Goal: Information Seeking & Learning: Learn about a topic

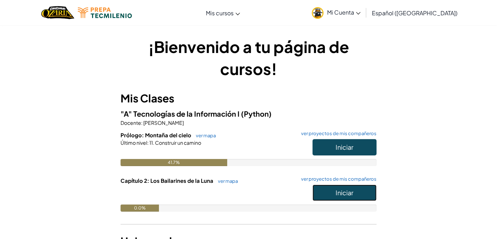
click at [348, 190] on span "Iniciar" at bounding box center [344, 192] width 18 height 8
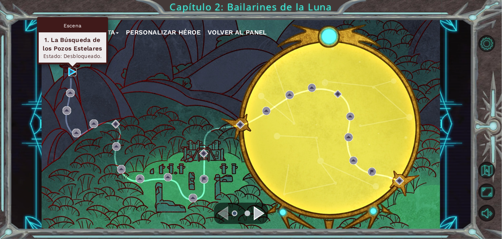
click at [76, 70] on img at bounding box center [72, 72] width 9 height 9
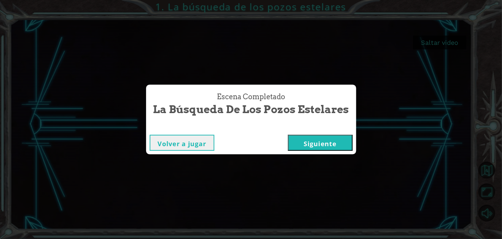
click at [330, 142] on button "Siguiente" at bounding box center [320, 143] width 65 height 16
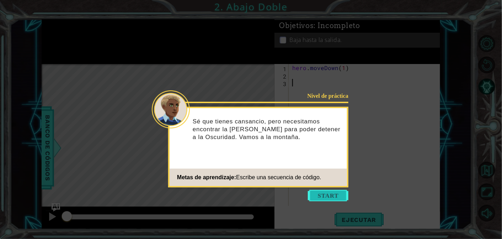
click at [328, 194] on button "Start" at bounding box center [328, 195] width 41 height 11
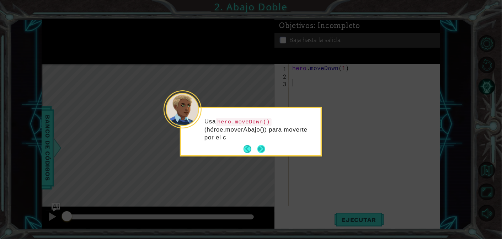
click at [261, 145] on button "Next" at bounding box center [260, 148] width 13 height 13
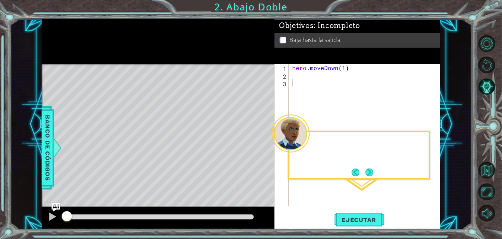
click at [261, 145] on div "Level Map" at bounding box center [206, 168] width 328 height 209
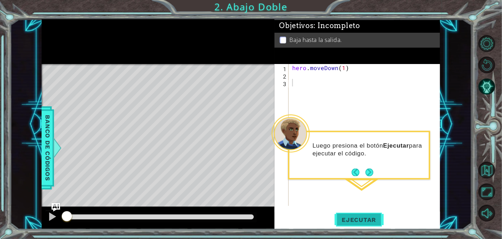
click at [346, 215] on button "Ejecutar" at bounding box center [358, 219] width 49 height 17
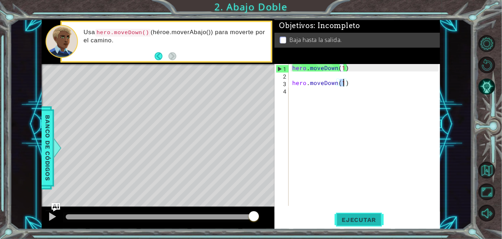
type textarea "hero.moveDown(1)"
click at [346, 215] on button "Ejecutar" at bounding box center [358, 219] width 49 height 17
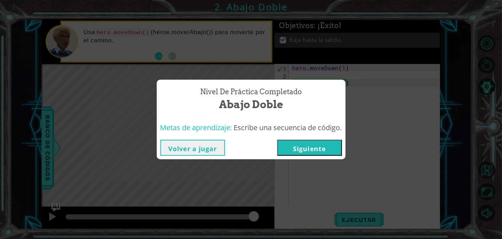
click at [286, 149] on button "Siguiente" at bounding box center [309, 148] width 65 height 16
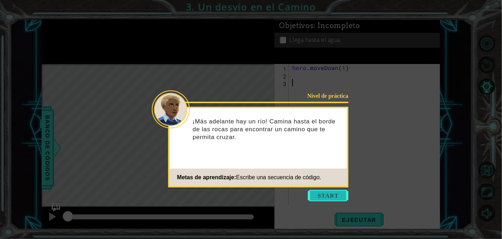
click at [339, 199] on button "Start" at bounding box center [328, 195] width 41 height 11
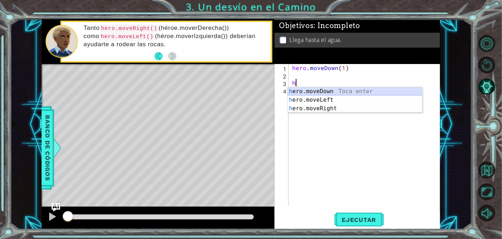
click at [331, 92] on div "h ero.moveDown Toca enter h ero.moveLeft Toca enter h ero.moveRight Toca enter" at bounding box center [354, 108] width 135 height 43
type textarea "hero.moveDown(1)"
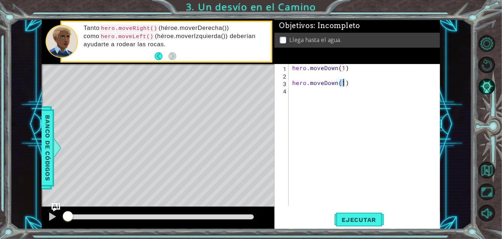
click at [302, 93] on div "hero . moveDown ( 1 ) hero . moveDown ( 1 )" at bounding box center [366, 142] width 151 height 157
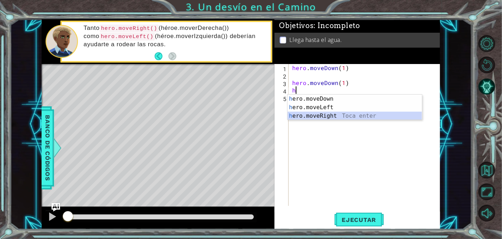
click at [333, 114] on div "h ero.moveDown Toca enter h ero.moveLeft Toca enter h ero.moveRight Toca enter" at bounding box center [354, 116] width 135 height 43
type textarea "hero.moveRight(1)"
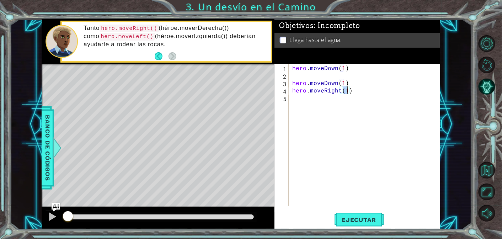
click at [307, 99] on div "hero . moveDown ( 1 ) hero . moveDown ( 1 ) hero . moveRight ( 1 )" at bounding box center [366, 142] width 151 height 157
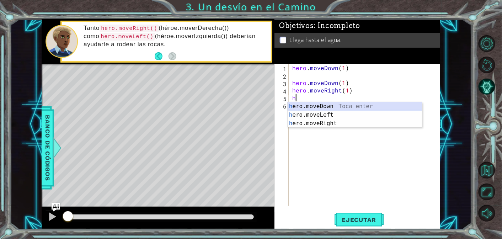
click at [335, 104] on div "h ero.moveDown Toca enter h ero.moveLeft Toca enter h ero.moveRight Toca enter" at bounding box center [354, 123] width 135 height 43
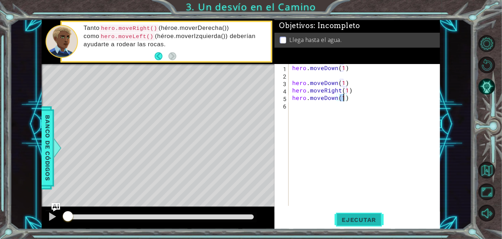
type textarea "hero.moveDown(1)"
click at [370, 221] on span "Ejecutar" at bounding box center [358, 219] width 49 height 7
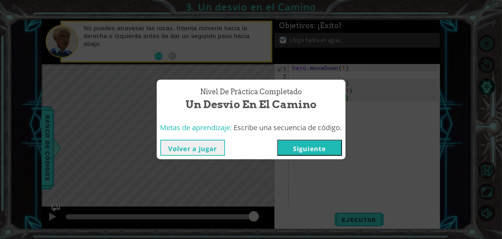
click at [298, 141] on button "Siguiente" at bounding box center [309, 148] width 65 height 16
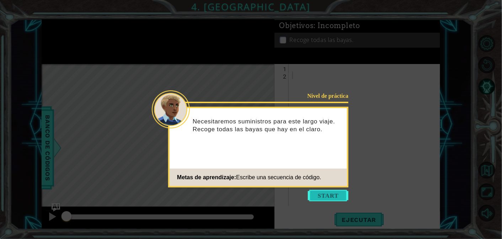
click at [329, 196] on button "Start" at bounding box center [328, 195] width 41 height 11
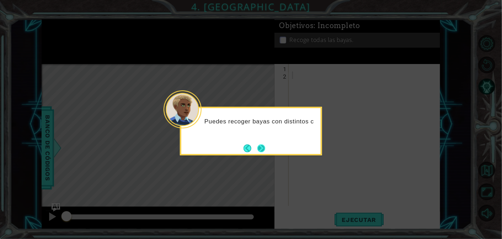
click at [261, 144] on button "Next" at bounding box center [261, 148] width 9 height 9
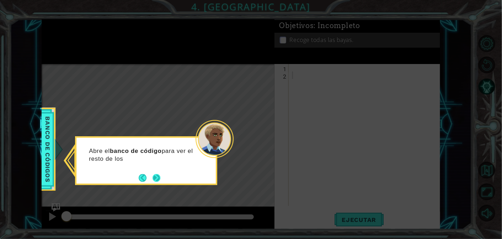
click at [161, 178] on button "Next" at bounding box center [156, 177] width 9 height 9
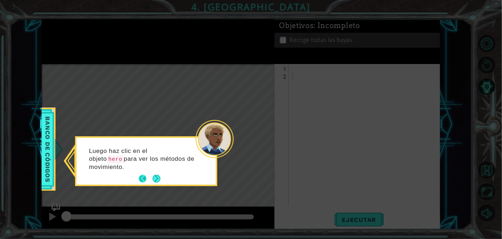
drag, startPoint x: 161, startPoint y: 179, endPoint x: 149, endPoint y: 181, distance: 11.9
click at [149, 181] on footer at bounding box center [150, 178] width 22 height 11
click at [163, 176] on div "Luego haz clic en el objeto hero para ver los métodos de movimiento." at bounding box center [145, 162] width 139 height 44
click at [149, 184] on div "Luego haz clic en el objeto hero para ver los métodos de movimiento." at bounding box center [145, 162] width 139 height 44
click at [159, 175] on button "Next" at bounding box center [156, 178] width 13 height 13
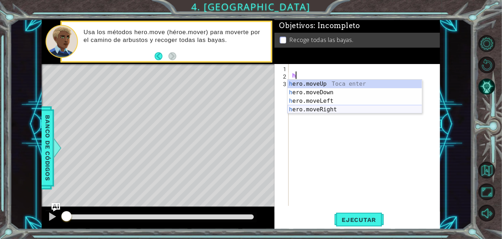
click at [332, 110] on div "h ero.moveUp Toca enter h ero.moveDown Toca enter h ero.moveLeft Toca enter h e…" at bounding box center [354, 105] width 135 height 51
type textarea "hero.moveRight(1)"
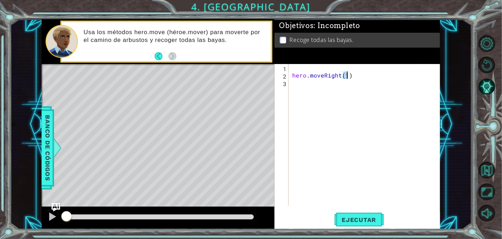
click at [314, 88] on div "hero . moveRight ( 1 )" at bounding box center [366, 142] width 151 height 157
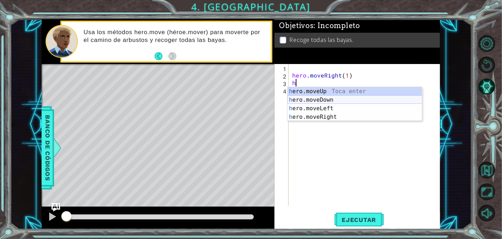
click at [329, 102] on div "h ero.moveUp Toca enter h ero.moveDown Toca enter h ero.moveLeft Toca enter h e…" at bounding box center [354, 112] width 135 height 51
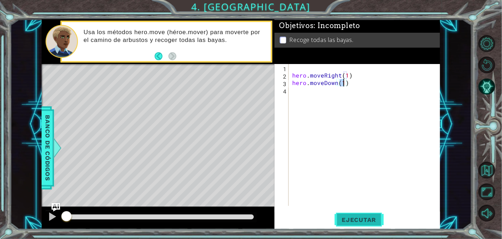
click at [356, 220] on span "Ejecutar" at bounding box center [358, 219] width 49 height 7
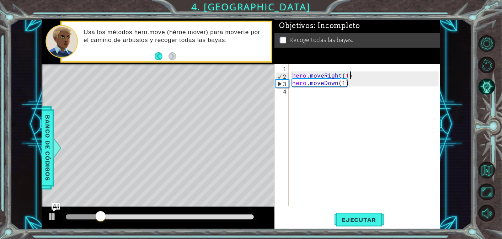
click at [170, 55] on div "1 ההההההההההההההההההההההההההההההההההההההההההההההההההההההההההההההההההההההההההההה…" at bounding box center [241, 124] width 398 height 210
type textarea "hero.moveRight(1)"
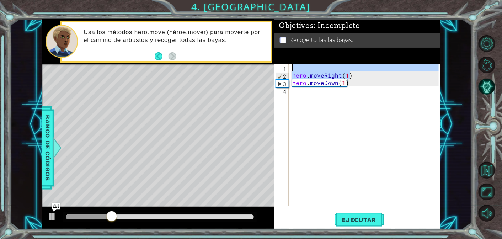
drag, startPoint x: 358, startPoint y: 101, endPoint x: 364, endPoint y: 92, distance: 10.7
click at [358, 99] on div "hero . moveRight ( 1 ) hero . moveDown ( 1 )" at bounding box center [366, 142] width 151 height 157
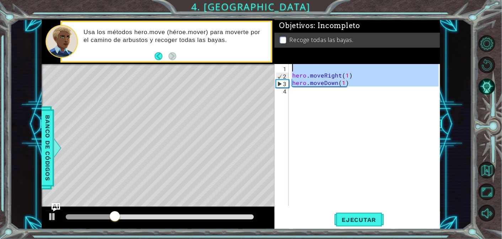
drag, startPoint x: 364, startPoint y: 92, endPoint x: 284, endPoint y: 66, distance: 84.6
click at [284, 66] on div "1 2 3 4 hero . moveRight ( 1 ) hero . moveDown ( 1 ) הההההההההההההההההההההההההה…" at bounding box center [356, 135] width 164 height 142
type textarea "hero.moveRight(1)"
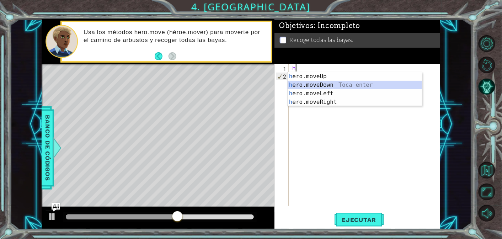
click at [336, 88] on div "h ero.moveUp Toca enter h ero.moveDown Toca enter h ero.moveLeft Toca enter h e…" at bounding box center [354, 97] width 135 height 51
type textarea "hero.moveDown(1)"
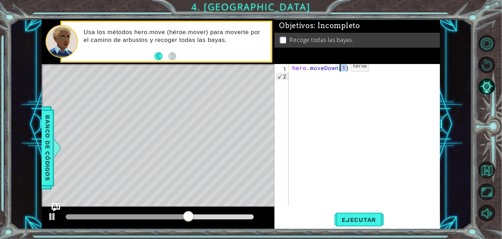
drag, startPoint x: 349, startPoint y: 68, endPoint x: 287, endPoint y: 65, distance: 61.9
click at [287, 65] on div "hero.moveDown(1) 1 2 hero . moveDown ( 1 ) הההההההההההההההההההההההההההההההההההה…" at bounding box center [356, 135] width 164 height 142
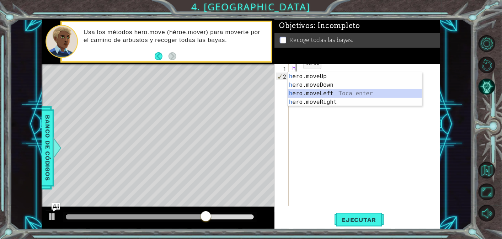
click at [305, 91] on div "h ero.moveUp Toca enter h ero.moveDown Toca enter h ero.moveLeft Toca enter h e…" at bounding box center [354, 97] width 135 height 51
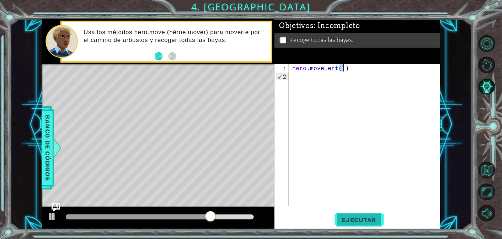
type textarea "hero.moveLeft(1)"
click at [363, 223] on span "Ejecutar" at bounding box center [358, 219] width 49 height 7
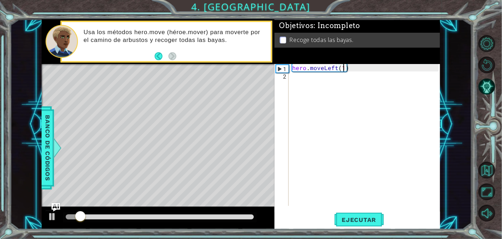
click at [301, 76] on div "hero . moveLeft ( 1 )" at bounding box center [366, 142] width 151 height 157
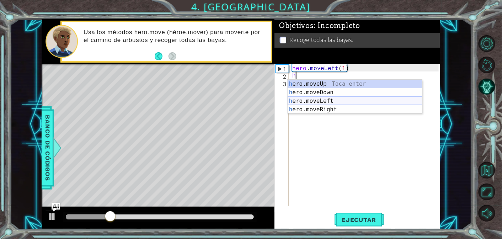
click at [322, 101] on div "h ero.moveUp Toca enter h ero.moveDown Toca enter h ero.moveLeft Toca enter h e…" at bounding box center [354, 105] width 135 height 51
type textarea "hero.moveLeft(1)"
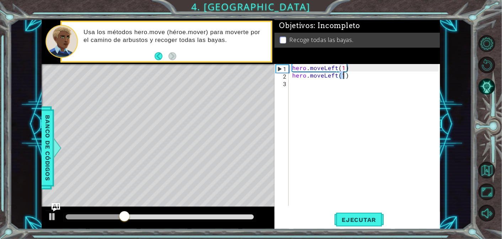
click at [309, 85] on div "hero . moveLeft ( 1 ) hero . moveLeft ( 1 )" at bounding box center [366, 142] width 151 height 157
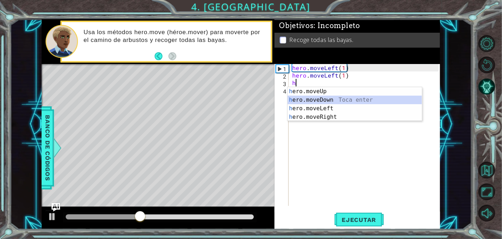
click at [323, 97] on div "h ero.moveUp Toca enter h ero.moveDown Toca enter h ero.moveLeft Toca enter h e…" at bounding box center [354, 112] width 135 height 51
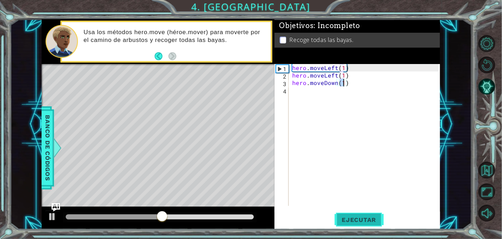
type textarea "hero.moveDown(1)"
click at [367, 216] on span "Ejecutar" at bounding box center [358, 219] width 49 height 7
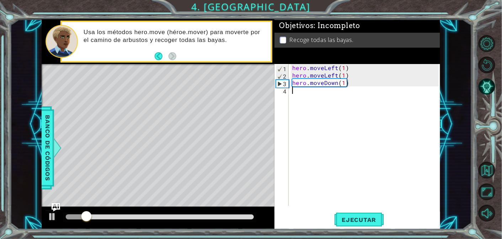
click at [303, 91] on div "hero . moveLeft ( 1 ) hero . moveLeft ( 1 ) hero . moveDown ( 1 )" at bounding box center [366, 142] width 151 height 157
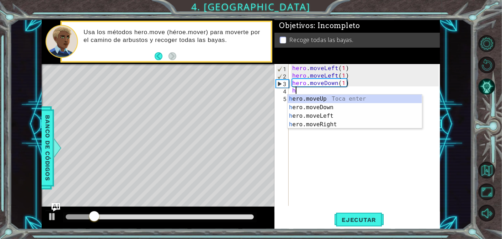
click at [350, 82] on div "hero . moveLeft ( 1 ) hero . moveLeft ( 1 ) hero . moveDown ( 1 ) h" at bounding box center [366, 142] width 151 height 157
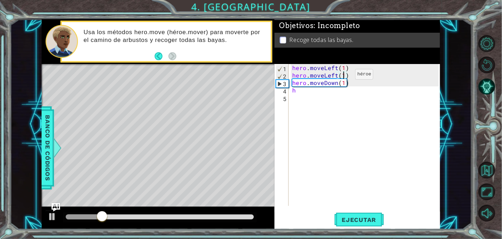
click at [343, 75] on div "hero . moveLeft ( 1 ) hero . moveLeft ( 1 ) hero . moveDown ( 1 ) h" at bounding box center [366, 142] width 151 height 157
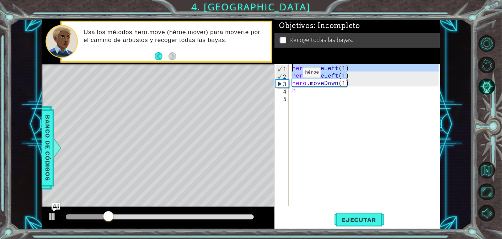
drag, startPoint x: 349, startPoint y: 74, endPoint x: 266, endPoint y: 71, distance: 82.8
click at [266, 71] on div "1 ההההההההההההההההההההההההההההההההההההההההההההההההההההההההההההההההההההההההההההה…" at bounding box center [241, 124] width 398 height 210
click at [381, 80] on div "hero . moveLeft ( 1 ) hero . moveLeft ( 1 ) hero . moveDown ( 1 ) h" at bounding box center [366, 142] width 151 height 157
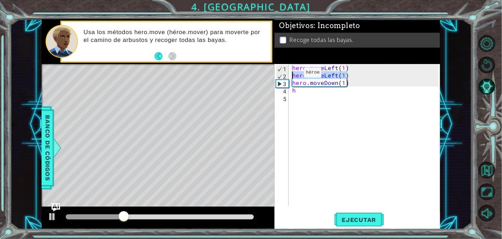
drag, startPoint x: 348, startPoint y: 74, endPoint x: 291, endPoint y: 74, distance: 56.5
click at [291, 74] on div "hero . moveLeft ( 1 ) hero . moveLeft ( 1 ) hero . moveDown ( 1 ) h" at bounding box center [366, 142] width 151 height 157
type textarea "hero.moveLeft(1)"
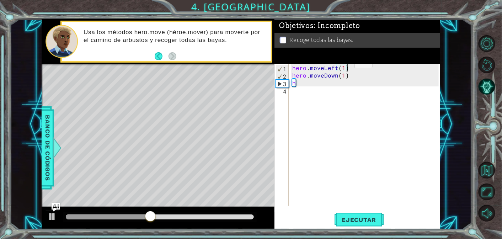
click at [342, 65] on div "hero . moveLeft ( 1 ) hero . moveDown ( 1 ) h" at bounding box center [366, 142] width 151 height 157
click at [345, 75] on div "hero . moveLeft ( 2 ) hero . moveDown ( 1 ) h" at bounding box center [366, 142] width 151 height 157
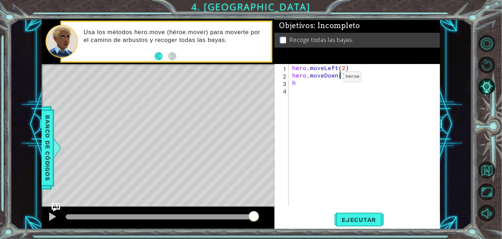
type textarea "hero.moveDown(2)"
click at [317, 87] on div "hero . moveLeft ( 2 ) hero . moveDown ( 2 ) h" at bounding box center [366, 142] width 151 height 157
click at [316, 83] on div "hero . moveLeft ( 2 ) hero . moveDown ( 2 ) h" at bounding box center [366, 142] width 151 height 157
type textarea "h"
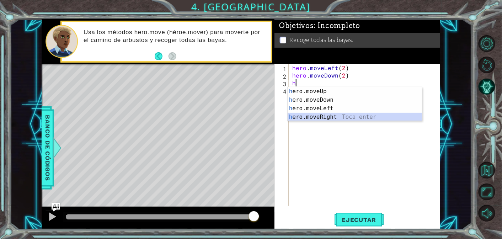
click at [332, 114] on div "h ero.moveUp Toca enter h ero.moveDown Toca enter h ero.moveLeft Toca enter h e…" at bounding box center [354, 112] width 135 height 51
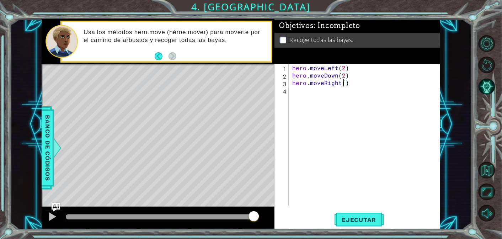
type textarea "hero.moveRight(2)"
click at [297, 91] on div "hero . moveLeft ( 2 ) hero . moveDown ( 2 ) hero . moveRight ( 2 )" at bounding box center [366, 142] width 151 height 157
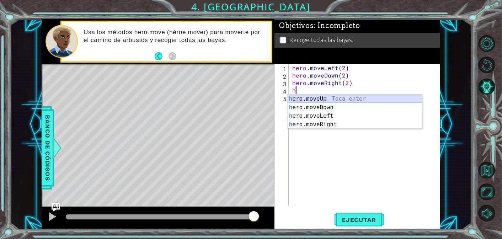
click at [329, 98] on div "h ero.moveUp Toca enter h ero.moveDown Toca enter h ero.moveLeft Toca enter h e…" at bounding box center [354, 120] width 135 height 51
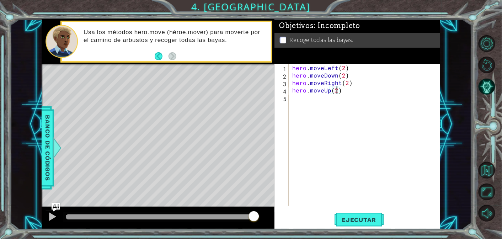
scroll to position [0, 2]
type textarea "hero.moveUp(2)"
click at [352, 221] on span "Ejecutar" at bounding box center [358, 219] width 49 height 7
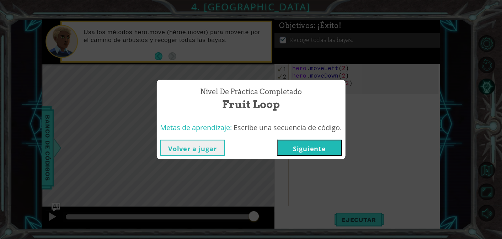
click at [320, 149] on button "Siguiente" at bounding box center [309, 148] width 65 height 16
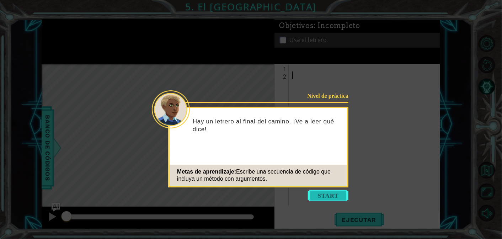
click at [321, 193] on button "Start" at bounding box center [328, 195] width 41 height 11
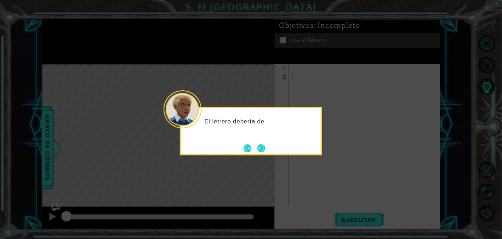
click at [258, 141] on div "El letrero debería de" at bounding box center [251, 131] width 142 height 49
click at [258, 145] on button "Next" at bounding box center [261, 148] width 9 height 9
click at [257, 147] on button "Next" at bounding box center [260, 147] width 11 height 11
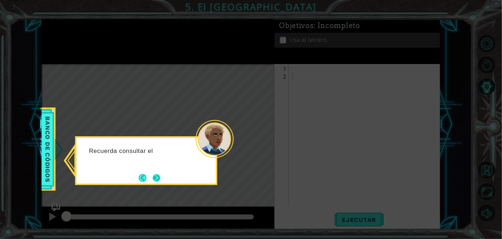
click at [157, 175] on button "Next" at bounding box center [156, 177] width 13 height 13
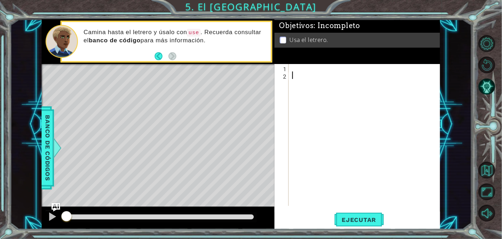
click at [289, 66] on div "1 2 ההההההההההההההההההההההההההההההההההההההההההההההההההההההההההההההההההההההההההה…" at bounding box center [356, 135] width 164 height 142
click at [293, 67] on div at bounding box center [366, 142] width 151 height 157
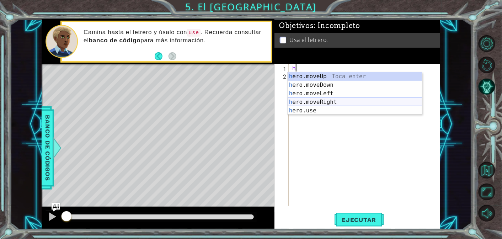
click at [328, 101] on div "h ero.moveUp Toca enter h ero.moveDown Toca enter h ero.moveLeft Toca enter h e…" at bounding box center [354, 102] width 135 height 60
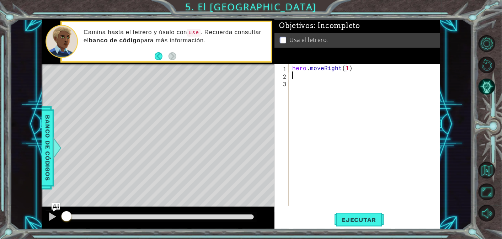
scroll to position [0, 3]
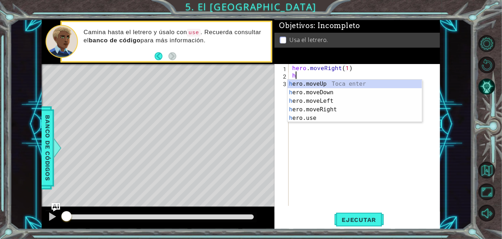
click at [326, 77] on div "hero . moveRight ( 1 ) h" at bounding box center [366, 142] width 151 height 157
type textarea "h"
click at [339, 85] on div "h ero.moveUp Toca enter h ero.moveDown Toca enter h ero.moveLeft Toca enter h e…" at bounding box center [354, 110] width 135 height 60
type textarea "hero.moveUp(1)"
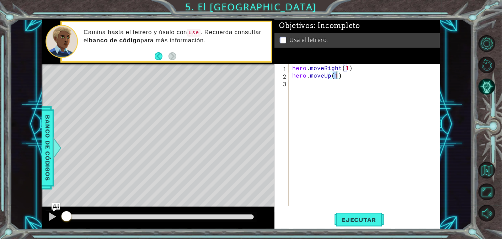
click at [313, 84] on div "hero . moveRight ( 1 ) hero . moveUp ( 1 )" at bounding box center [366, 142] width 151 height 157
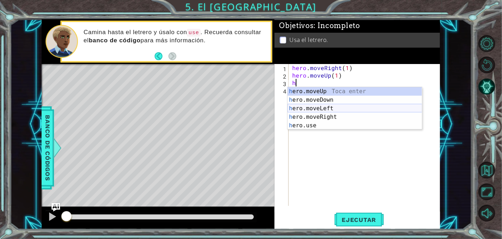
click at [327, 108] on div "h ero.moveUp Toca enter h ero.moveDown Toca enter h ero.moveLeft Toca enter h e…" at bounding box center [354, 117] width 135 height 60
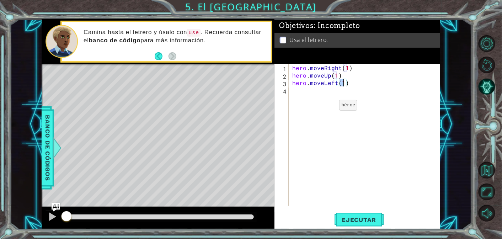
type textarea "hero.moveLeft(h)"
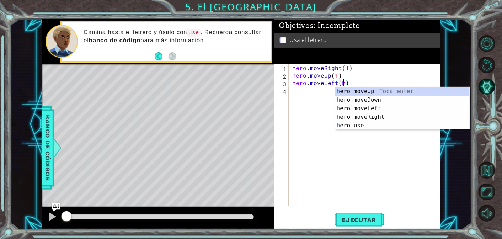
scroll to position [0, 3]
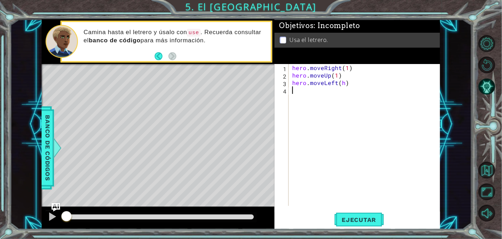
click at [307, 90] on div "hero . moveRight ( 1 ) hero . moveUp ( 1 ) hero . moveLeft ( h )" at bounding box center [366, 142] width 151 height 157
click at [345, 85] on div "hero . moveRight ( 1 ) hero . moveUp ( 1 ) hero . moveLeft ( h )" at bounding box center [366, 142] width 151 height 157
type textarea "hero.moveLeft(1)"
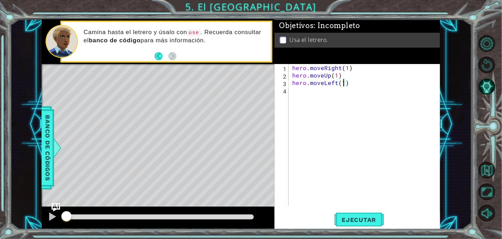
click at [300, 97] on div "hero . moveRight ( 1 ) hero . moveUp ( 1 ) hero . moveLeft ( 1 )" at bounding box center [366, 142] width 151 height 157
click at [370, 221] on span "Ejecutar" at bounding box center [358, 219] width 49 height 7
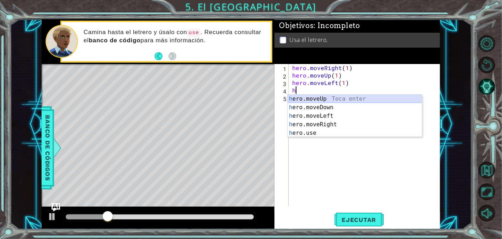
click at [323, 99] on div "h ero.moveUp Toca enter h ero.moveDown Toca enter h ero.moveLeft Toca enter h e…" at bounding box center [354, 125] width 135 height 60
type textarea "hero.moveUp(1)"
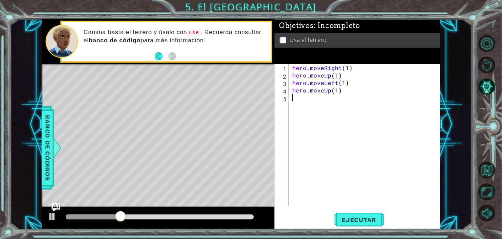
click at [301, 98] on div "hero . moveRight ( 1 ) hero . moveUp ( 1 ) hero . moveLeft ( 1 ) hero . moveUp …" at bounding box center [366, 142] width 151 height 157
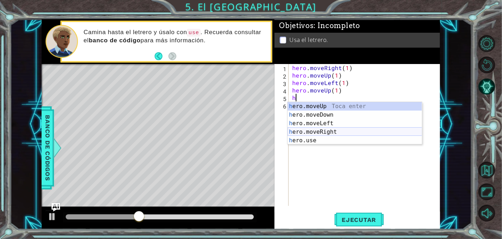
click at [330, 130] on div "h ero.moveUp Toca enter h ero.moveDown Toca enter h ero.moveLeft Toca enter h e…" at bounding box center [354, 132] width 135 height 60
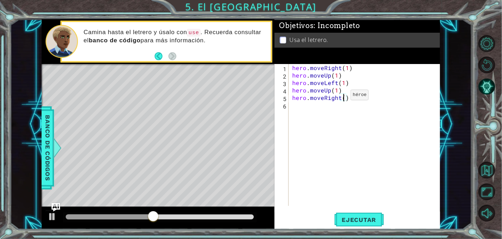
scroll to position [0, 3]
type textarea "hero.moveRight(2)"
drag, startPoint x: 356, startPoint y: 222, endPoint x: 352, endPoint y: 222, distance: 3.6
click at [354, 222] on span "Ejecutar" at bounding box center [358, 219] width 49 height 7
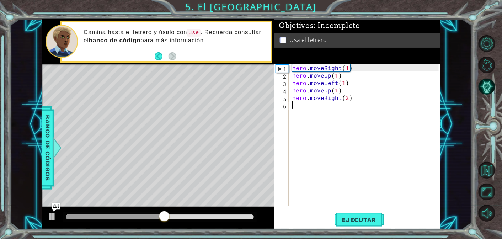
click at [296, 107] on div "hero . moveRight ( 1 ) hero . moveUp ( 1 ) hero . moveLeft ( 1 ) hero . moveUp …" at bounding box center [366, 142] width 151 height 157
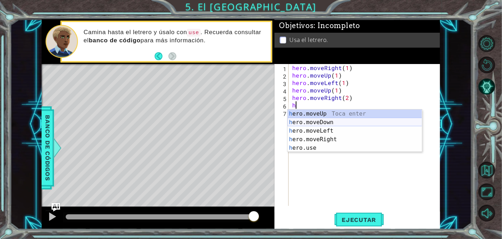
click at [328, 120] on div "h ero.moveUp Toca enter h ero.moveDown Toca enter h ero.moveLeft Toca enter h e…" at bounding box center [354, 139] width 135 height 60
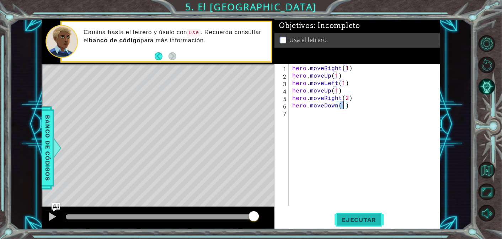
type textarea "hero.moveDown(1)"
click at [355, 215] on button "Ejecutar" at bounding box center [358, 219] width 49 height 17
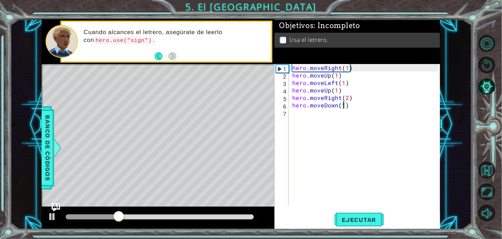
click at [303, 114] on div "hero . moveRight ( 1 ) hero . moveUp ( 1 ) hero . moveLeft ( 1 ) hero . moveUp …" at bounding box center [366, 142] width 151 height 157
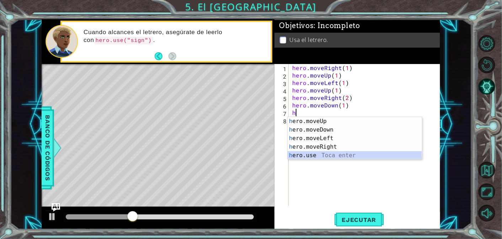
drag, startPoint x: 319, startPoint y: 157, endPoint x: 324, endPoint y: 166, distance: 10.2
click at [319, 157] on div "h ero.moveUp Toca enter h ero.moveDown Toca enter h ero.moveLeft Toca enter h e…" at bounding box center [354, 147] width 135 height 60
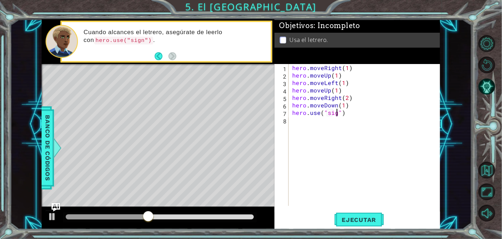
scroll to position [0, 3]
type textarea "hero.use("sign")"
click at [376, 222] on span "Ejecutar" at bounding box center [358, 219] width 49 height 7
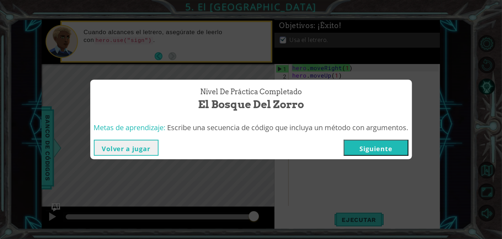
click at [378, 146] on button "Siguiente" at bounding box center [376, 148] width 65 height 16
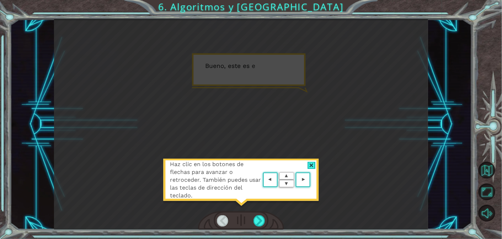
click at [314, 162] on div at bounding box center [311, 165] width 8 height 7
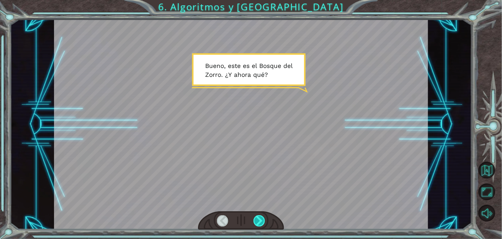
click at [258, 220] on div at bounding box center [259, 220] width 12 height 11
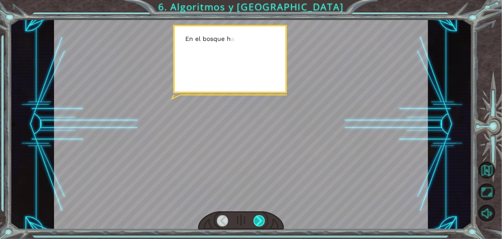
click at [259, 218] on div at bounding box center [259, 220] width 12 height 11
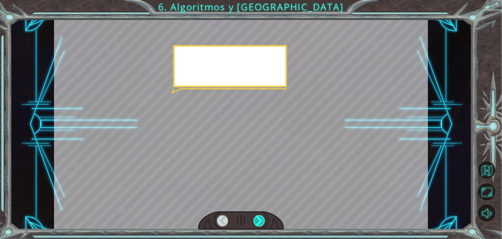
click at [258, 217] on div at bounding box center [259, 220] width 12 height 11
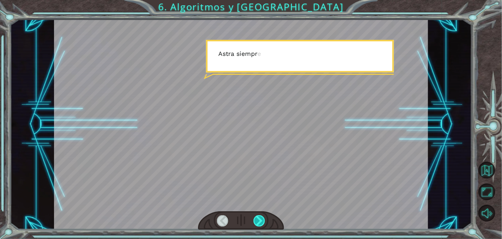
click at [258, 217] on div at bounding box center [259, 220] width 12 height 11
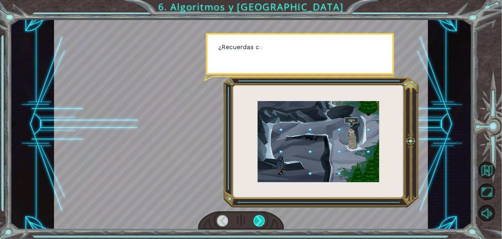
click at [258, 217] on div at bounding box center [259, 220] width 12 height 11
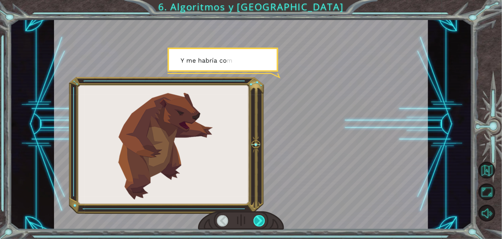
click at [258, 216] on div at bounding box center [259, 220] width 12 height 11
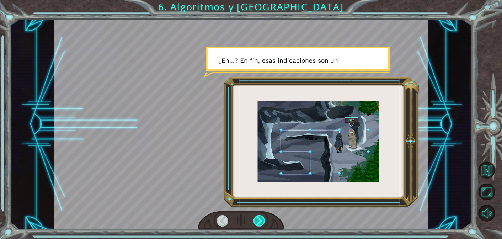
click at [258, 216] on div at bounding box center [259, 220] width 12 height 11
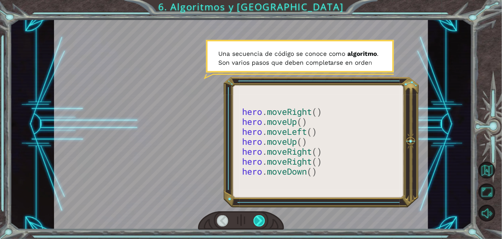
click at [261, 218] on div at bounding box center [259, 220] width 12 height 11
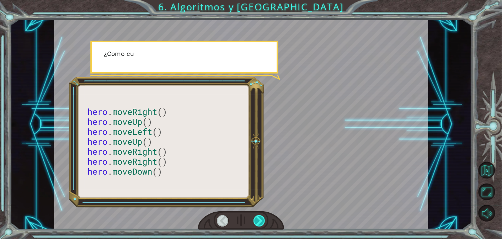
click at [261, 218] on div at bounding box center [259, 220] width 12 height 11
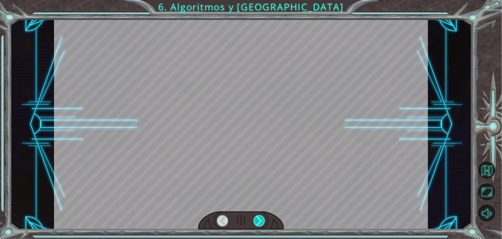
click at [259, 216] on div at bounding box center [259, 220] width 12 height 11
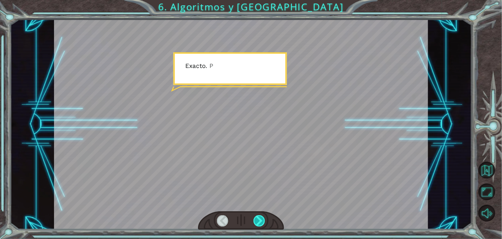
click at [259, 216] on div at bounding box center [259, 220] width 12 height 11
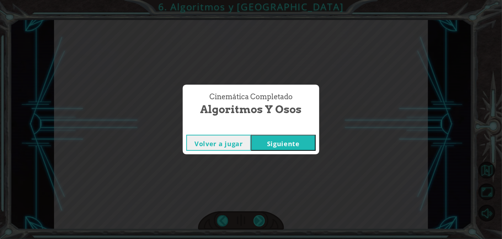
click at [259, 216] on div "Cinemática Completado Algoritmos y Osos Volver a jugar [GEOGRAPHIC_DATA]" at bounding box center [251, 119] width 502 height 239
click at [330, 114] on div "Cinemática Completado Algoritmos y Osos Volver a jugar [GEOGRAPHIC_DATA]" at bounding box center [251, 119] width 502 height 239
click at [306, 141] on button "Siguiente" at bounding box center [283, 143] width 65 height 16
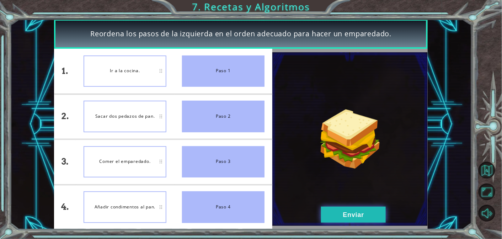
click at [356, 210] on button "Enviar" at bounding box center [353, 214] width 65 height 16
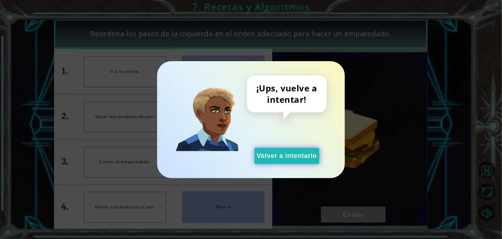
click at [280, 161] on button "Volver a intentarlo" at bounding box center [286, 156] width 65 height 16
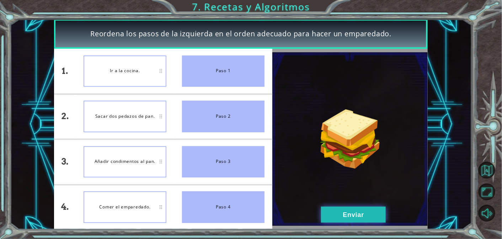
click at [339, 214] on button "Enviar" at bounding box center [353, 214] width 65 height 16
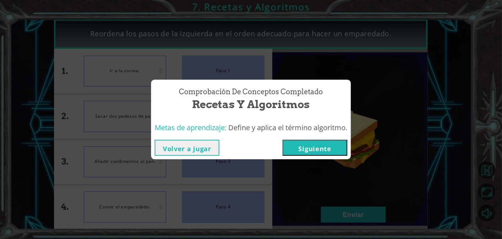
click at [293, 152] on button "Siguiente" at bounding box center [314, 148] width 65 height 16
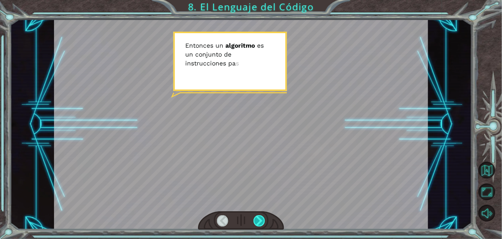
click at [258, 222] on div at bounding box center [259, 220] width 12 height 11
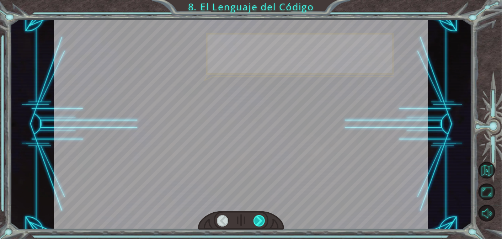
click at [258, 222] on div at bounding box center [259, 220] width 12 height 11
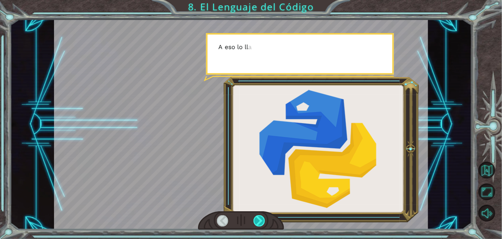
click at [258, 222] on div at bounding box center [259, 220] width 12 height 11
click at [265, 223] on div at bounding box center [241, 220] width 86 height 19
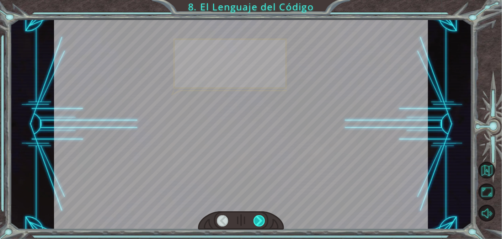
click at [263, 222] on div at bounding box center [259, 220] width 12 height 11
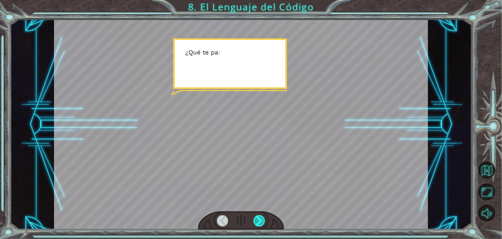
click at [263, 222] on div at bounding box center [259, 220] width 12 height 11
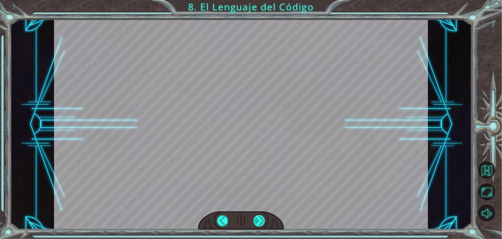
click at [263, 222] on div at bounding box center [259, 220] width 12 height 11
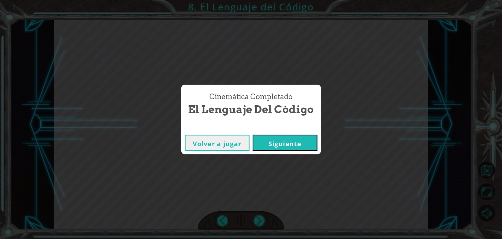
click at [263, 222] on div "Cinemática Completado El Lenguaje del Código Volver a jugar [GEOGRAPHIC_DATA]" at bounding box center [251, 119] width 502 height 239
click at [307, 141] on button "Siguiente" at bounding box center [285, 143] width 65 height 16
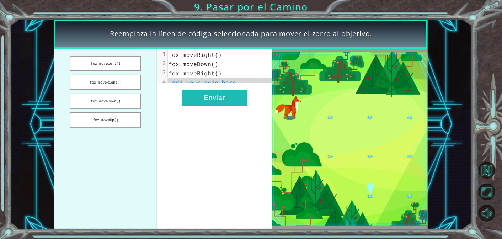
click at [371, 145] on img at bounding box center [349, 138] width 155 height 173
click at [118, 103] on button "fox.moveDown()" at bounding box center [105, 100] width 71 height 15
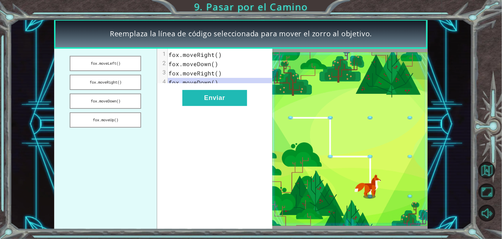
click at [196, 89] on div "xxxxxxxxxx 4 1 fox.moveRight() 2 fox.moveDown() 3 fox.moveRight() 4 fox.moveDow…" at bounding box center [214, 139] width 115 height 180
click at [213, 101] on button "Enviar" at bounding box center [214, 98] width 65 height 16
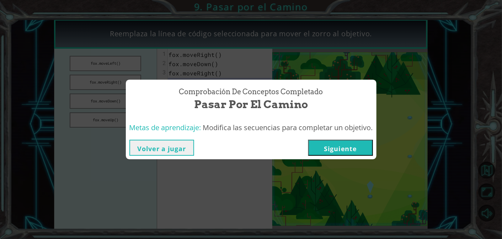
click at [340, 150] on button "Siguiente" at bounding box center [340, 148] width 65 height 16
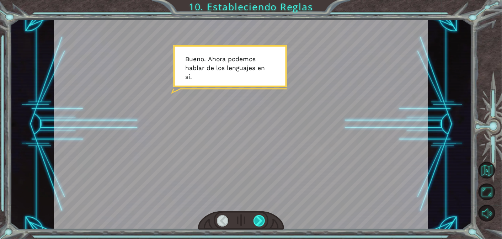
click at [263, 219] on div at bounding box center [259, 220] width 12 height 11
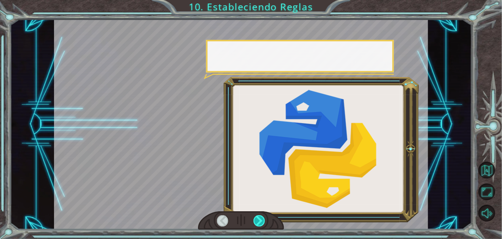
click at [263, 219] on div at bounding box center [259, 220] width 12 height 11
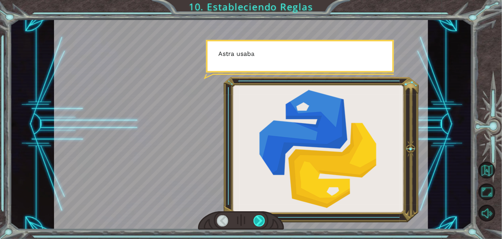
click at [263, 219] on div at bounding box center [259, 220] width 12 height 11
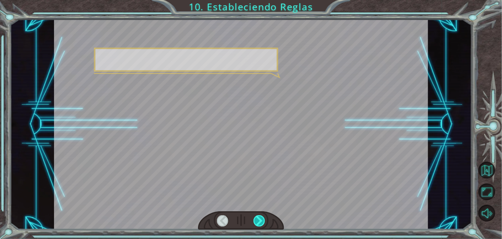
click at [263, 219] on div at bounding box center [259, 220] width 12 height 11
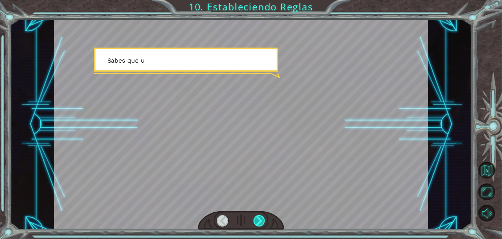
click at [263, 219] on div at bounding box center [259, 220] width 12 height 11
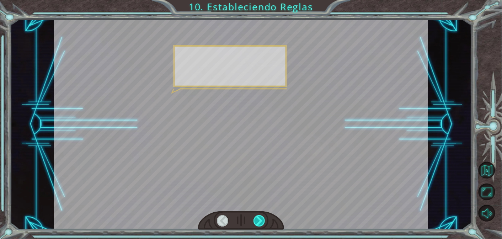
click at [263, 219] on div at bounding box center [259, 220] width 12 height 11
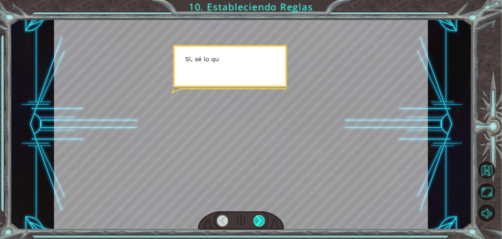
click at [263, 219] on div at bounding box center [259, 220] width 12 height 11
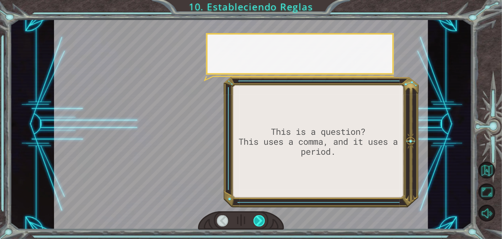
click at [263, 219] on div at bounding box center [259, 220] width 12 height 11
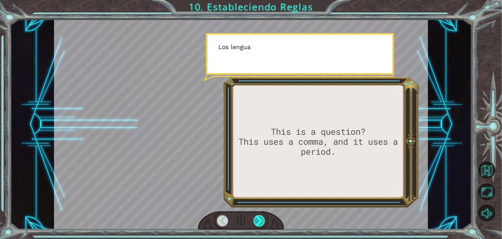
click at [263, 219] on div at bounding box center [259, 220] width 12 height 11
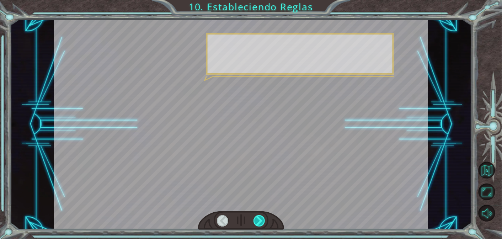
click at [263, 219] on div at bounding box center [259, 220] width 12 height 11
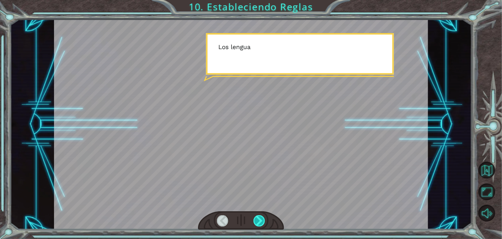
click at [263, 219] on div at bounding box center [259, 220] width 12 height 11
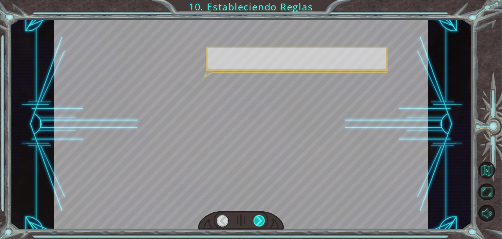
click at [263, 219] on div at bounding box center [259, 220] width 12 height 11
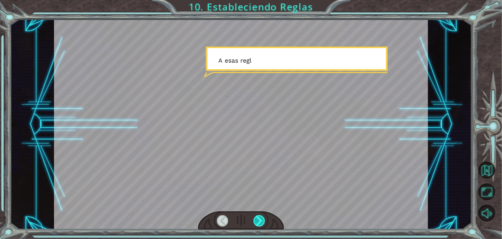
click at [262, 219] on div at bounding box center [259, 220] width 12 height 11
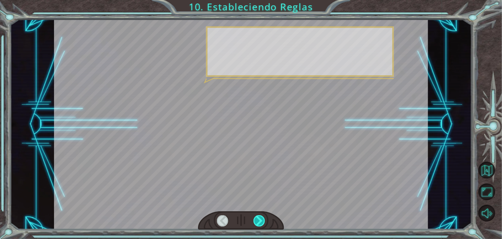
click at [262, 219] on div at bounding box center [259, 220] width 12 height 11
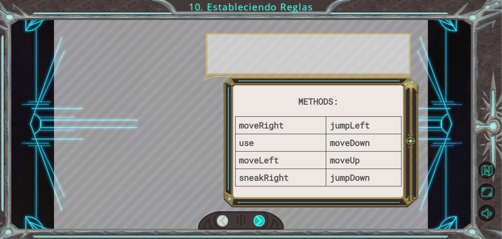
click at [262, 219] on div at bounding box center [259, 220] width 12 height 11
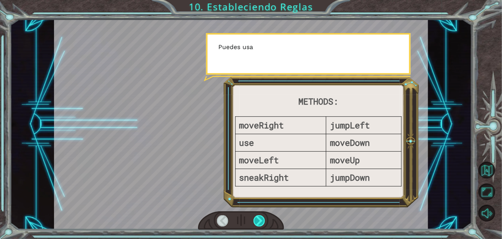
click at [262, 219] on div at bounding box center [259, 220] width 12 height 11
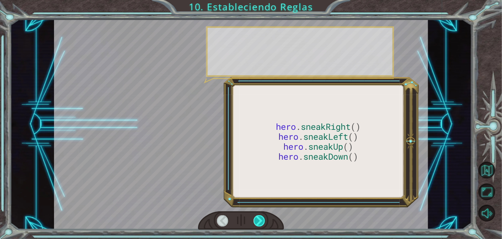
click at [262, 219] on div at bounding box center [259, 220] width 12 height 11
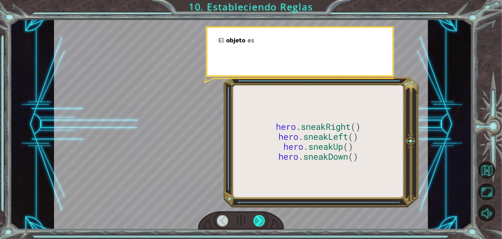
click at [262, 219] on div at bounding box center [259, 220] width 12 height 11
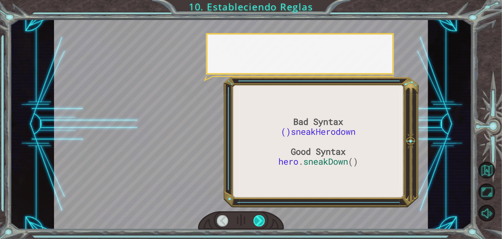
click at [262, 219] on div at bounding box center [259, 220] width 12 height 11
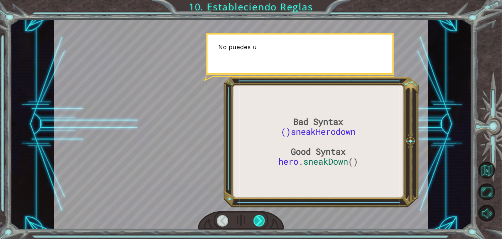
click at [262, 219] on div at bounding box center [259, 220] width 12 height 11
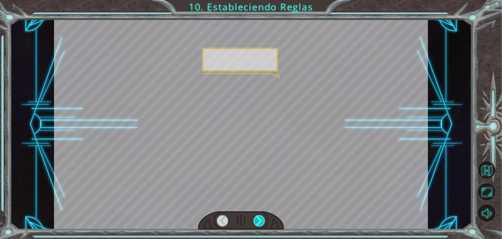
click at [262, 219] on div at bounding box center [259, 220] width 12 height 11
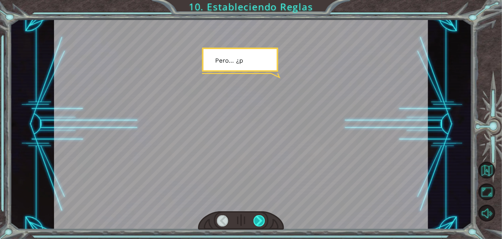
click at [262, 219] on div at bounding box center [259, 220] width 12 height 11
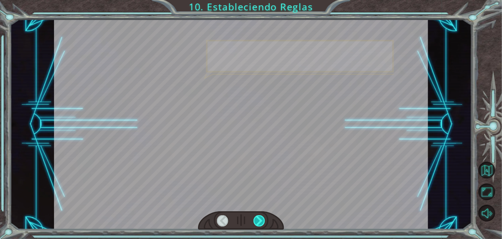
click at [262, 219] on div at bounding box center [259, 220] width 12 height 11
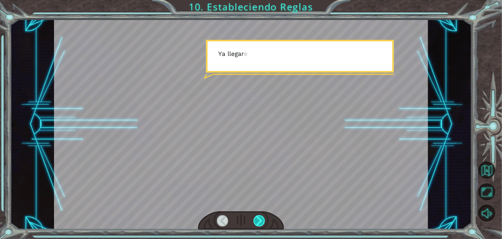
click at [262, 219] on div at bounding box center [259, 220] width 12 height 11
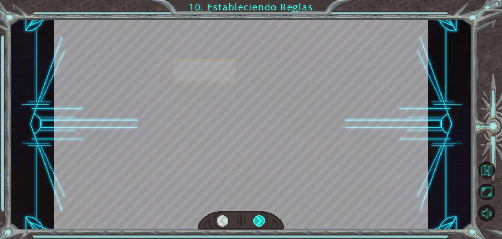
click at [262, 219] on div at bounding box center [259, 220] width 12 height 11
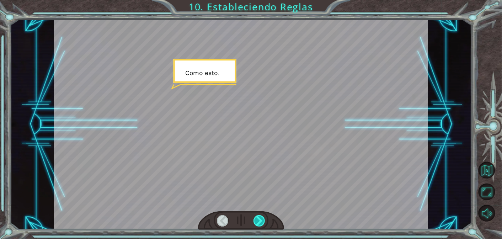
click at [262, 219] on div at bounding box center [259, 220] width 12 height 11
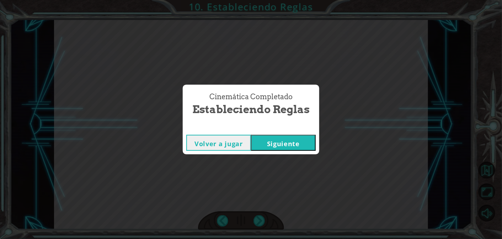
click at [315, 142] on button "Siguiente" at bounding box center [283, 143] width 65 height 16
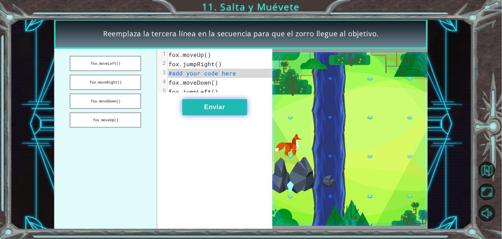
click at [201, 109] on button "Enviar" at bounding box center [214, 107] width 65 height 16
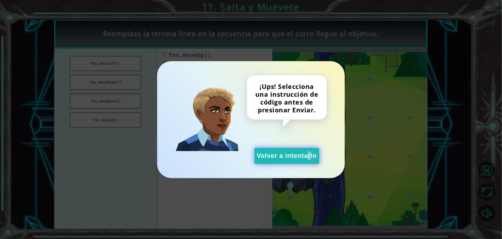
drag, startPoint x: 281, startPoint y: 166, endPoint x: 285, endPoint y: 158, distance: 8.6
click at [281, 165] on div "¡Ups! Selecciona una instrucción de código antes de presionar Enviar. Volver a …" at bounding box center [251, 119] width 188 height 117
click at [286, 156] on button "Volver a intentarlo" at bounding box center [286, 156] width 65 height 16
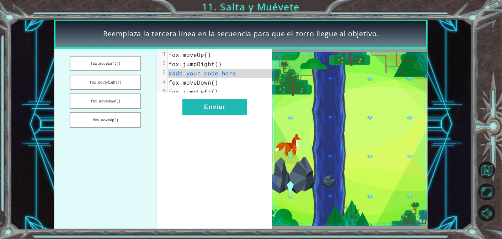
click at [345, 117] on img at bounding box center [349, 138] width 155 height 173
click at [118, 77] on button "fox.moveRight()" at bounding box center [105, 82] width 71 height 15
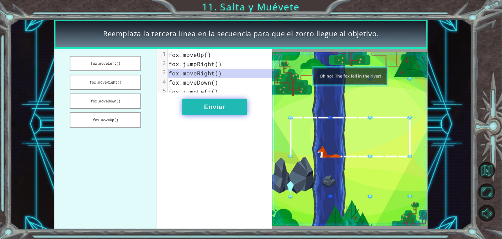
click at [203, 112] on button "Enviar" at bounding box center [214, 107] width 65 height 16
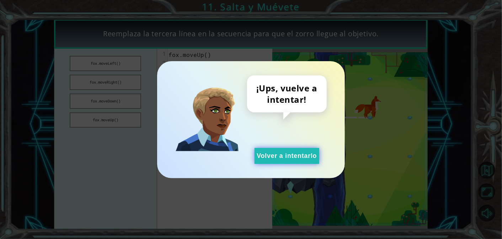
click at [278, 157] on button "Volver a intentarlo" at bounding box center [286, 156] width 65 height 16
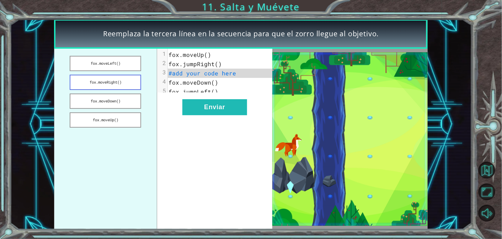
click at [131, 85] on button "fox.moveRight()" at bounding box center [105, 82] width 71 height 15
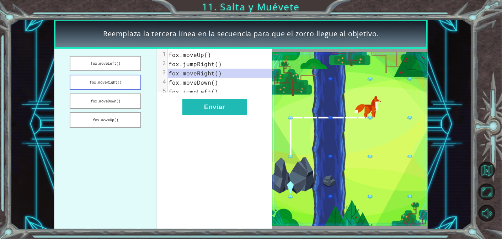
click at [112, 77] on button "fox.moveRight()" at bounding box center [105, 82] width 71 height 15
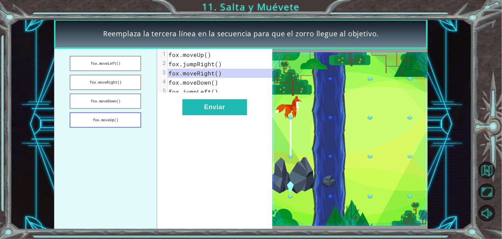
click at [120, 116] on button "fox.moveUp()" at bounding box center [105, 119] width 71 height 15
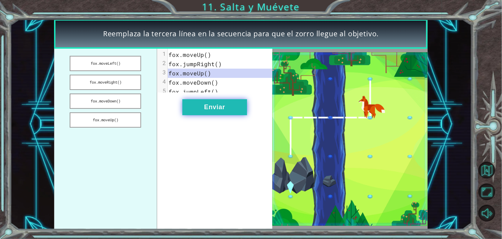
click at [202, 115] on button "Enviar" at bounding box center [214, 107] width 65 height 16
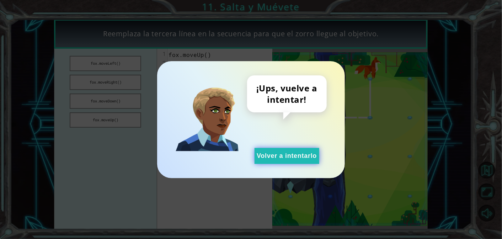
click at [282, 153] on button "Volver a intentarlo" at bounding box center [286, 156] width 65 height 16
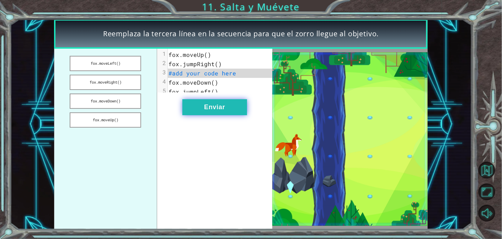
click at [230, 107] on button "Enviar" at bounding box center [214, 107] width 65 height 16
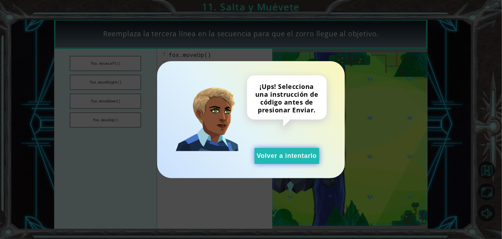
click at [271, 152] on button "Volver a intentarlo" at bounding box center [286, 156] width 65 height 16
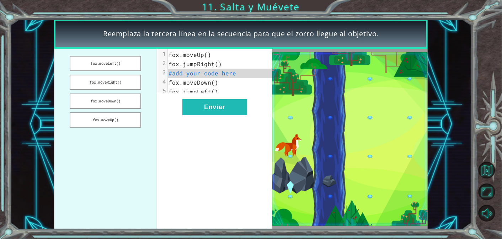
click at [291, 142] on img at bounding box center [349, 138] width 155 height 173
click at [211, 75] on span "#add your code here" at bounding box center [203, 72] width 68 height 7
drag, startPoint x: 127, startPoint y: 114, endPoint x: 131, endPoint y: 112, distance: 4.5
click at [127, 113] on button "fox.moveUp()" at bounding box center [105, 119] width 71 height 15
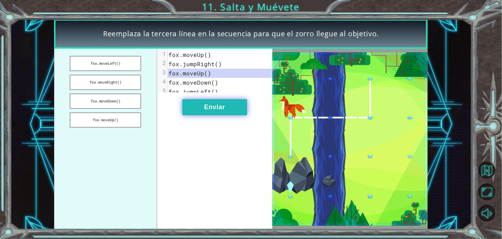
click at [209, 111] on button "Enviar" at bounding box center [214, 107] width 65 height 16
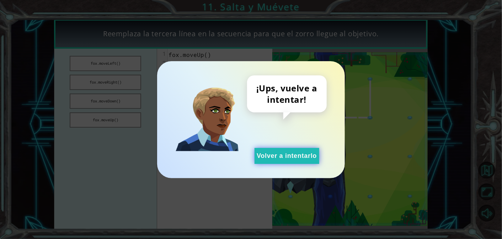
click at [260, 155] on button "Volver a intentarlo" at bounding box center [286, 156] width 65 height 16
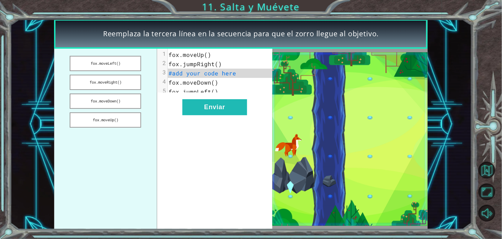
click at [205, 75] on span "#add your code here" at bounding box center [203, 72] width 68 height 7
click at [228, 73] on span "#add your code here" at bounding box center [203, 72] width 68 height 7
click at [118, 101] on button "fox.moveDown()" at bounding box center [105, 100] width 71 height 15
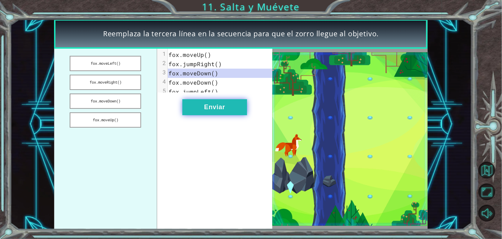
click at [208, 115] on button "Enviar" at bounding box center [214, 107] width 65 height 16
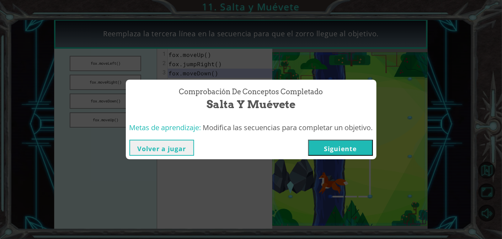
click at [344, 150] on button "Siguiente" at bounding box center [340, 148] width 65 height 16
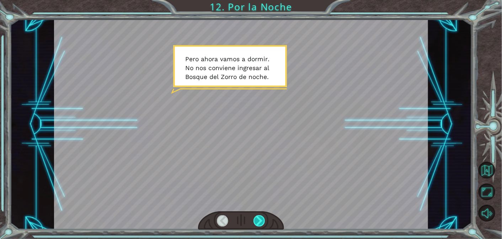
click at [255, 217] on div at bounding box center [259, 220] width 12 height 11
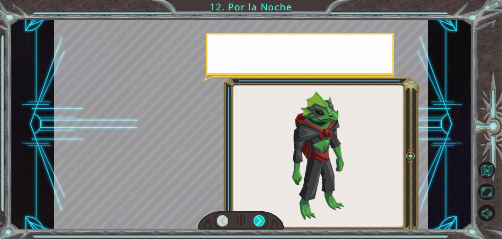
click at [257, 217] on div at bounding box center [259, 220] width 12 height 11
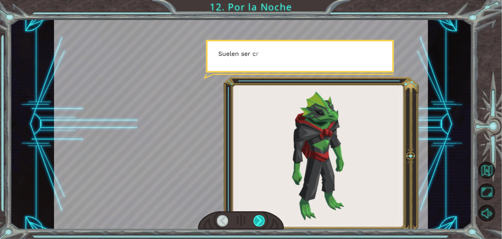
click at [257, 217] on div at bounding box center [259, 220] width 12 height 11
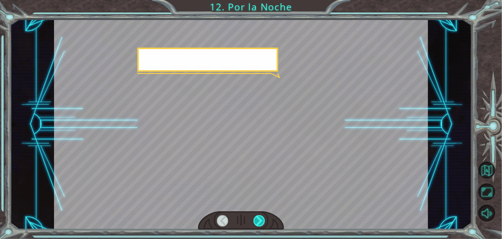
click at [257, 217] on div at bounding box center [259, 220] width 12 height 11
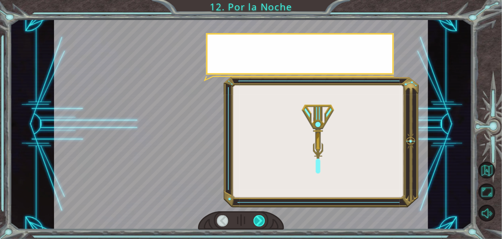
click at [257, 217] on div at bounding box center [259, 220] width 12 height 11
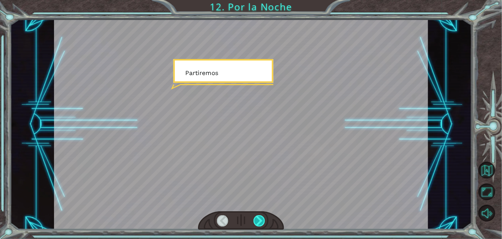
click at [257, 217] on div at bounding box center [259, 220] width 12 height 11
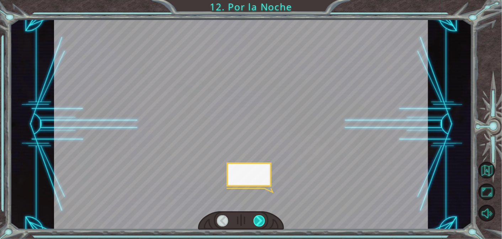
click at [257, 217] on div at bounding box center [259, 220] width 12 height 11
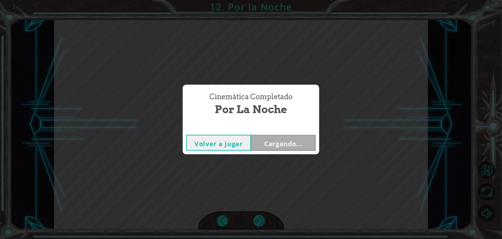
click at [257, 217] on div "Cinemática Completado Por la Noche Volver a jugar Cargando..." at bounding box center [251, 119] width 502 height 239
click at [285, 138] on button "Siguiente" at bounding box center [283, 143] width 65 height 16
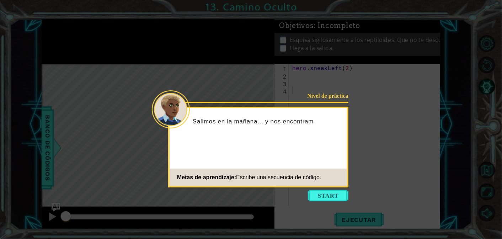
click at [326, 189] on icon at bounding box center [251, 119] width 502 height 239
click at [320, 194] on button "Start" at bounding box center [328, 195] width 41 height 11
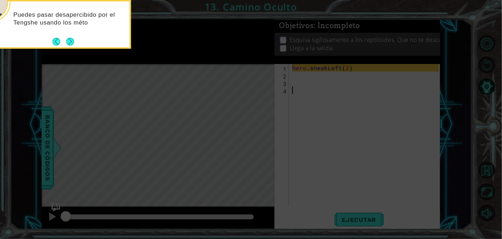
click at [75, 39] on div "Puedes pasar desapercibido por el Tengshe usando los méto" at bounding box center [59, 22] width 139 height 36
click at [66, 41] on button "Next" at bounding box center [70, 42] width 8 height 8
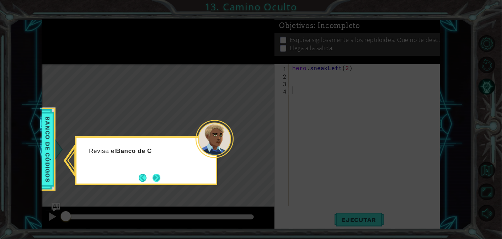
click at [158, 180] on button "Next" at bounding box center [156, 177] width 9 height 9
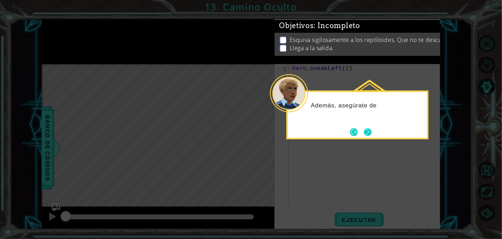
click at [370, 133] on button "Next" at bounding box center [367, 132] width 10 height 10
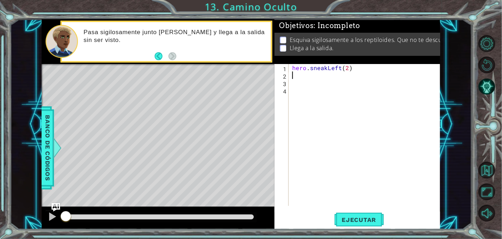
click at [305, 77] on div "hero . sneakLeft ( 2 )" at bounding box center [366, 142] width 151 height 157
click at [160, 56] on button "Back" at bounding box center [162, 56] width 14 height 8
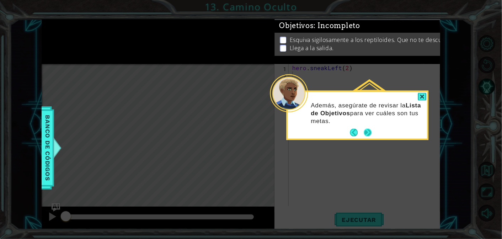
click at [368, 135] on button "Next" at bounding box center [368, 133] width 8 height 8
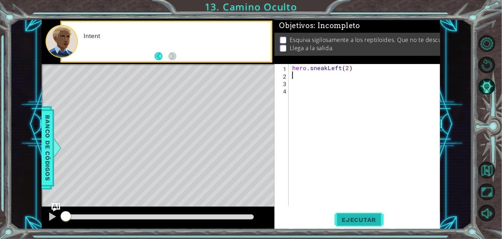
click at [359, 220] on span "Ejecutar" at bounding box center [358, 219] width 49 height 7
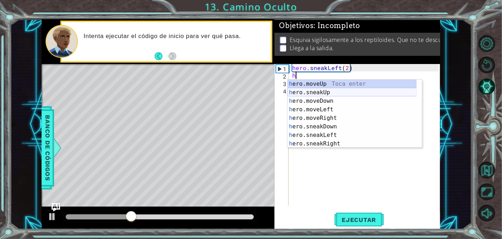
drag, startPoint x: 329, startPoint y: 93, endPoint x: 325, endPoint y: 102, distance: 9.6
click at [329, 93] on div "h ero.moveUp Toca enter h ero.sneakUp Toca enter h ero.moveDown Toca enter h er…" at bounding box center [351, 122] width 129 height 85
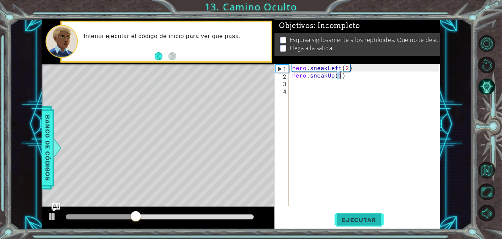
type textarea "hero.sneakUp(1)"
click at [357, 216] on span "Ejecutar" at bounding box center [358, 219] width 49 height 7
click at [298, 84] on div "hero . sneakLeft ( 2 ) hero . sneakUp ( 1 )" at bounding box center [366, 142] width 151 height 157
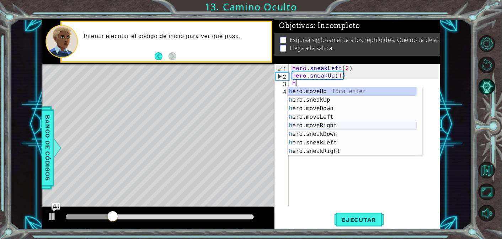
click at [325, 124] on div "h ero.moveUp Toca enter h ero.sneakUp Toca enter h ero.moveDown Toca enter h er…" at bounding box center [351, 129] width 129 height 85
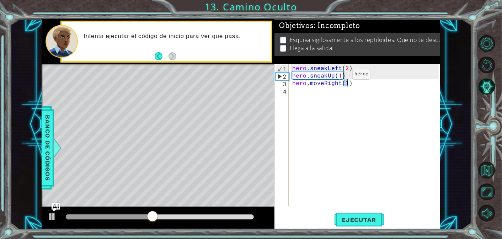
click at [340, 76] on div "hero . sneakLeft ( 2 ) hero . sneakUp ( 1 ) hero . moveRight ( 1 )" at bounding box center [366, 142] width 151 height 157
click at [351, 82] on div "hero . sneakLeft ( 2 ) hero . sneakUp ( 2 ) hero . moveRight ( 1 )" at bounding box center [366, 142] width 151 height 157
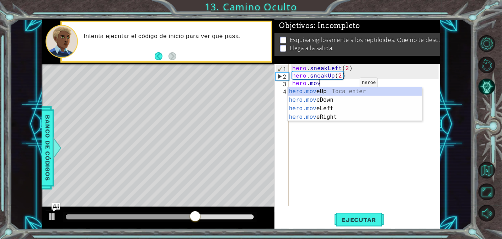
scroll to position [0, 0]
type textarea "h"
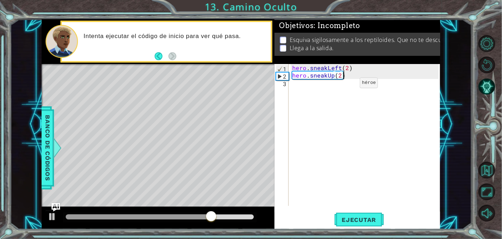
type textarea "hero.sneakUp(2)h"
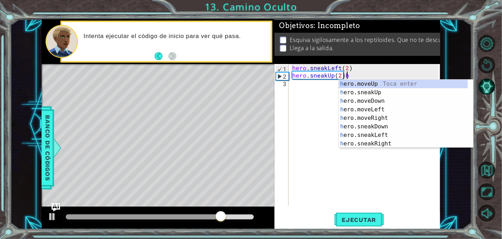
drag, startPoint x: 306, startPoint y: 91, endPoint x: 308, endPoint y: 85, distance: 6.6
click at [307, 88] on div "hero . sneakLeft ( 2 ) hero . sneakUp ( 2 ) h" at bounding box center [366, 142] width 151 height 157
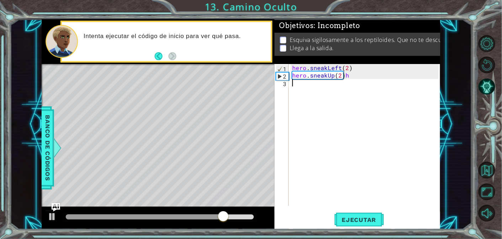
click at [308, 83] on div "hero . sneakLeft ( 2 ) hero . sneakUp ( 2 ) h" at bounding box center [366, 142] width 151 height 157
click at [349, 77] on div "hero . sneakLeft ( 2 ) hero . sneakUp ( 2 ) h" at bounding box center [366, 142] width 151 height 157
type textarea "hero.sneakUp(2)"
click at [337, 84] on div "hero . sneakLeft ( 2 ) hero . sneakUp ( 2 )" at bounding box center [366, 142] width 151 height 157
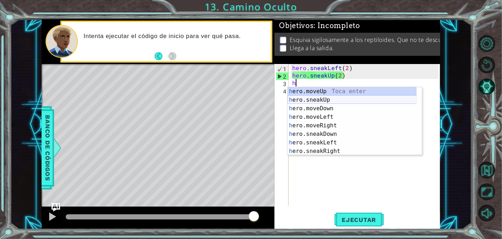
click at [327, 99] on div "h ero.moveUp Toca enter h ero.sneakUp Toca enter h ero.moveDown Toca enter h er…" at bounding box center [351, 129] width 129 height 85
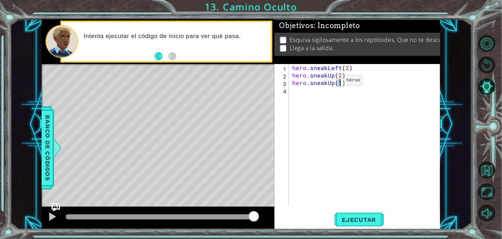
click at [332, 81] on div "hero . sneakLeft ( 2 ) hero . sneakUp ( 2 ) hero . sneakUp ( 1 )" at bounding box center [366, 142] width 151 height 157
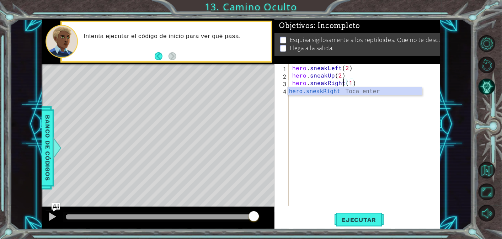
scroll to position [0, 3]
click at [366, 221] on span "Ejecutar" at bounding box center [358, 219] width 49 height 7
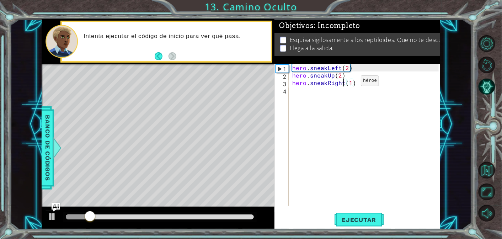
click at [349, 82] on div "hero . sneakLeft ( 2 ) hero . sneakUp ( 2 ) hero . sneakRight ( 1 )" at bounding box center [366, 142] width 151 height 157
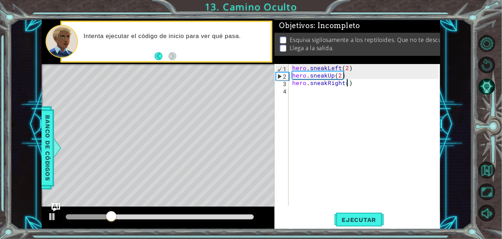
scroll to position [0, 3]
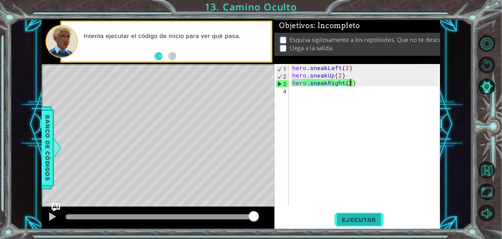
type textarea "hero.sneakRight(2)"
click at [358, 218] on span "Ejecutar" at bounding box center [358, 219] width 49 height 7
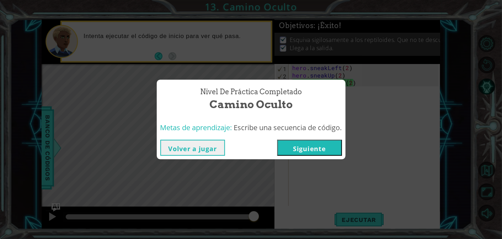
click at [322, 143] on button "Siguiente" at bounding box center [309, 148] width 65 height 16
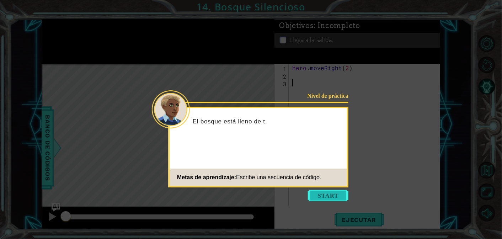
click at [328, 192] on button "Start" at bounding box center [328, 195] width 41 height 11
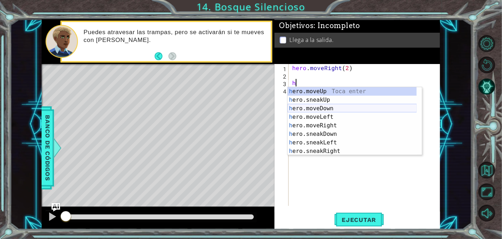
click at [324, 106] on div "h ero.moveUp Toca enter h ero.sneakUp Toca enter h ero.moveDown Toca enter h er…" at bounding box center [351, 129] width 129 height 85
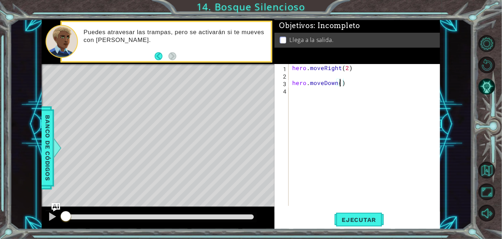
scroll to position [0, 3]
click at [351, 217] on span "Ejecutar" at bounding box center [358, 219] width 49 height 7
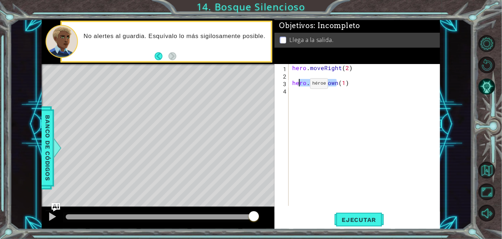
drag, startPoint x: 338, startPoint y: 82, endPoint x: 298, endPoint y: 85, distance: 39.9
click at [298, 85] on div "hero . moveRight ( 2 ) hero . moveDown ( 1 )" at bounding box center [366, 142] width 151 height 157
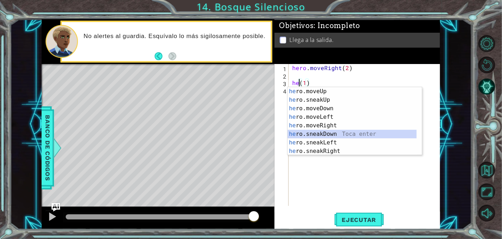
click at [320, 131] on div "he ro.moveUp Toca enter he ro.sneakUp Toca enter he ro.moveDown Toca enter he r…" at bounding box center [351, 129] width 129 height 85
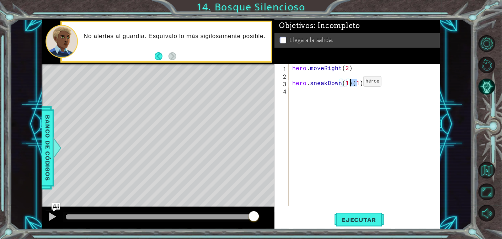
drag, startPoint x: 359, startPoint y: 80, endPoint x: 351, endPoint y: 83, distance: 8.0
click at [351, 83] on div "hero . moveRight ( 2 ) hero . sneakDown ( 1 ) ( 1 )" at bounding box center [366, 142] width 151 height 157
click at [355, 81] on div "hero . moveRight ( 2 ) hero . sneakDown ( 1 ))" at bounding box center [366, 142] width 151 height 157
type textarea "hero.sneakDown(1)"
click at [352, 219] on span "Ejecutar" at bounding box center [358, 219] width 49 height 7
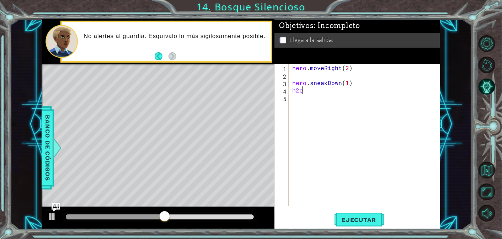
scroll to position [0, 0]
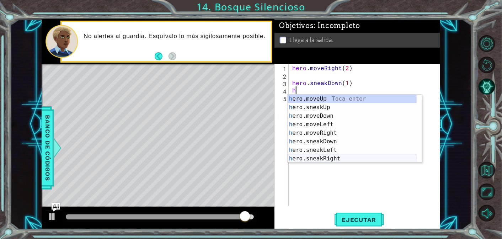
click at [324, 160] on div "h ero.moveUp Toca enter h ero.sneakUp Toca enter h ero.moveDown Toca enter h er…" at bounding box center [351, 137] width 129 height 85
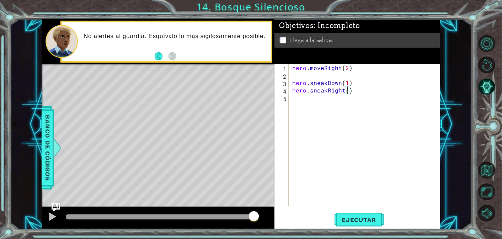
scroll to position [0, 3]
type textarea "hero.sneakRight(2)"
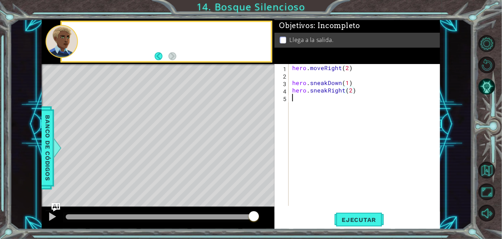
click at [301, 100] on div "hero . moveRight ( 2 ) hero . sneakDown ( 1 ) hero . sneakRight ( 2 )" at bounding box center [366, 142] width 151 height 157
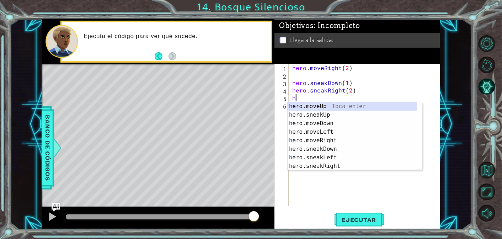
click at [323, 106] on div "h ero.moveUp Toca enter h ero.sneakUp Toca enter h ero.moveDown Toca enter h er…" at bounding box center [351, 144] width 129 height 85
type textarea "hero.moveUp(1)"
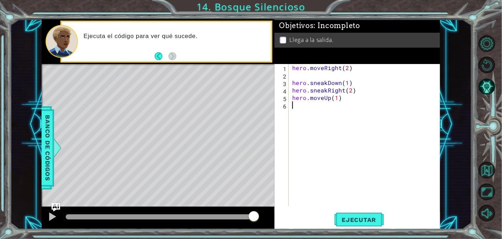
click at [316, 107] on div "hero . moveRight ( 2 ) hero . sneakDown ( 1 ) hero . sneakRight ( 2 ) hero . mo…" at bounding box center [366, 142] width 151 height 157
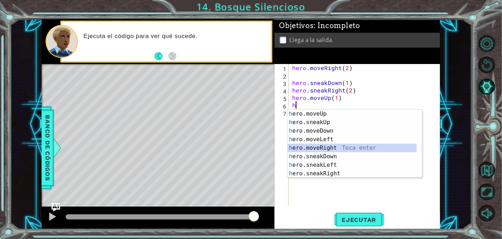
click at [324, 145] on div "h ero.moveUp Toca enter h ero.sneakUp Toca enter h ero.moveDown Toca enter h er…" at bounding box center [351, 151] width 129 height 85
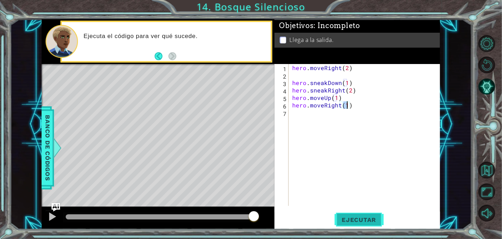
type textarea "hero.moveRight(1)"
click at [363, 216] on span "Ejecutar" at bounding box center [358, 219] width 49 height 7
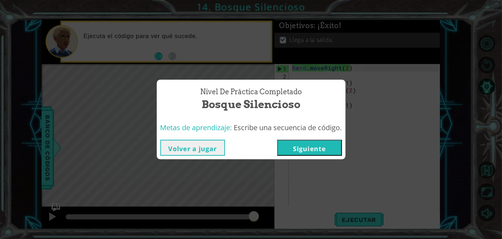
click at [321, 152] on button "Siguiente" at bounding box center [309, 148] width 65 height 16
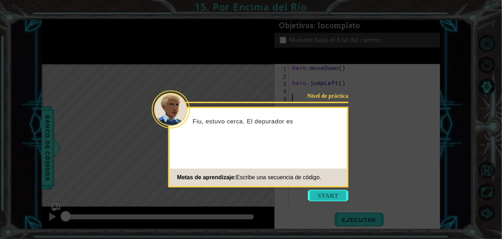
click at [327, 199] on button "Start" at bounding box center [328, 195] width 41 height 11
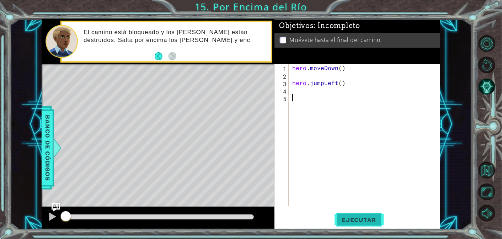
click at [369, 219] on span "Ejecutar" at bounding box center [358, 219] width 49 height 7
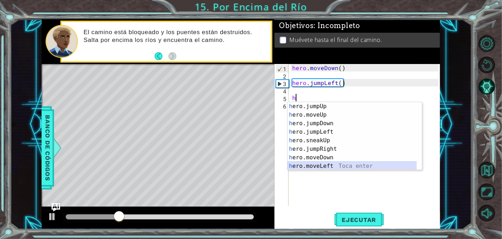
drag, startPoint x: 324, startPoint y: 165, endPoint x: 321, endPoint y: 154, distance: 10.7
click at [323, 165] on div "h ero.jumpUp Toca enter h ero.moveUp Toca enter h ero.jumpDown Toca enter h ero…" at bounding box center [351, 144] width 129 height 85
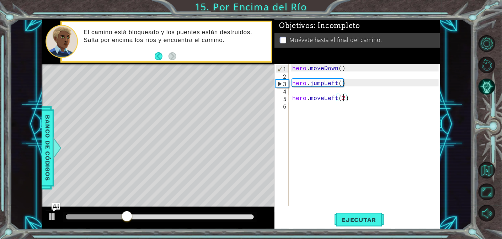
scroll to position [0, 3]
click at [354, 223] on button "Ejecutar" at bounding box center [358, 219] width 49 height 17
type textarea "hero.moveLeft(1)"
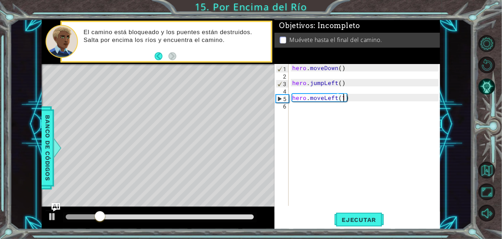
click at [318, 107] on div "hero . moveDown ( ) hero . jumpLeft ( ) hero . moveLeft ( 1 )" at bounding box center [366, 142] width 151 height 157
type textarea "h"
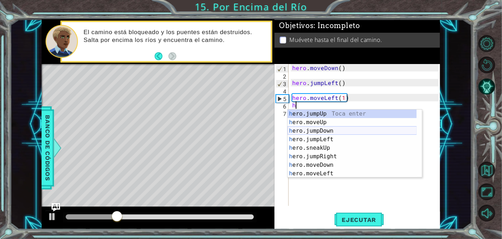
click at [324, 130] on div "h ero.jumpUp Toca enter h ero.moveUp Toca enter h ero.jumpDown Toca enter h ero…" at bounding box center [351, 151] width 129 height 85
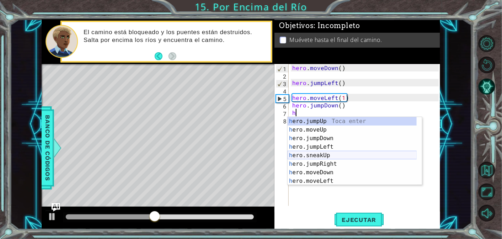
click at [312, 156] on div "h ero.jumpUp Toca enter h ero.moveUp Toca enter h ero.jumpDown Toca enter h ero…" at bounding box center [351, 159] width 129 height 85
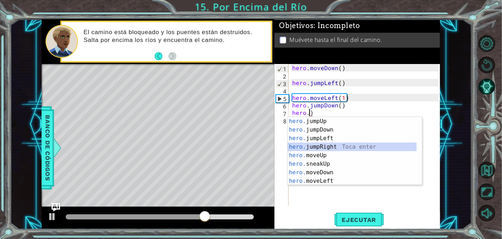
click at [320, 146] on div "hero. jumpUp Toca enter hero. jumpDown Toca enter hero. jumpLeft Toca enter her…" at bounding box center [351, 159] width 129 height 85
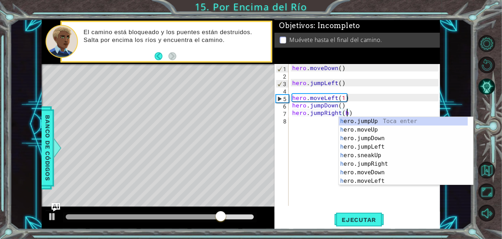
scroll to position [0, 3]
click at [378, 170] on div "h ero.jumpUp Toca enter h ero.moveUp Toca enter h ero.jumpDown Toca enter h ero…" at bounding box center [403, 159] width 129 height 85
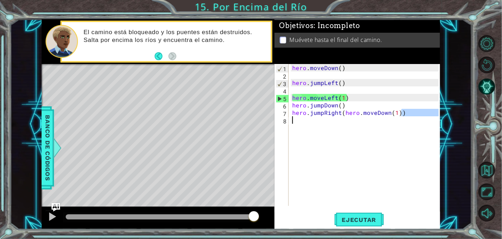
drag, startPoint x: 403, startPoint y: 115, endPoint x: 345, endPoint y: 117, distance: 57.2
click at [345, 117] on div "hero . moveDown ( ) hero . jumpLeft ( ) hero . moveLeft ( 1 ) hero . jumpDown (…" at bounding box center [366, 142] width 151 height 157
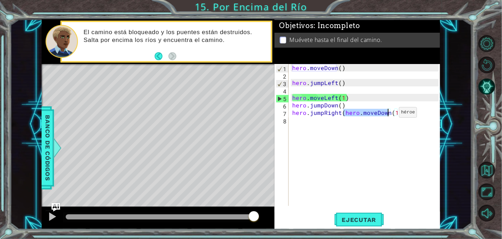
drag, startPoint x: 344, startPoint y: 112, endPoint x: 387, endPoint y: 114, distance: 43.4
click at [387, 114] on div "hero . moveDown ( ) hero . jumpLeft ( ) hero . moveLeft ( 1 ) hero . jumpDown (…" at bounding box center [366, 142] width 151 height 157
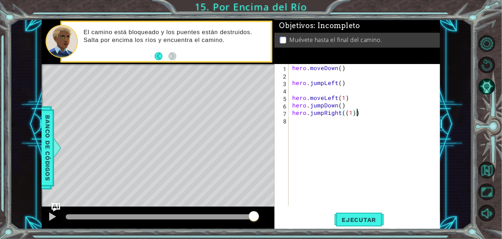
click at [356, 112] on div "hero . moveDown ( ) hero . jumpLeft ( ) hero . moveLeft ( 1 ) hero . jumpDown (…" at bounding box center [366, 142] width 151 height 157
click at [342, 112] on div "hero . moveDown ( ) hero . jumpLeft ( ) hero . moveLeft ( 1 ) hero . jumpDown (…" at bounding box center [366, 142] width 151 height 157
type textarea "hero.jumpRight(1)"
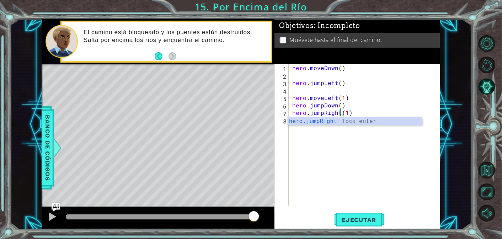
click at [353, 130] on div "hero . moveDown ( ) hero . jumpLeft ( ) hero . moveLeft ( 1 ) hero . jumpDown (…" at bounding box center [366, 142] width 151 height 157
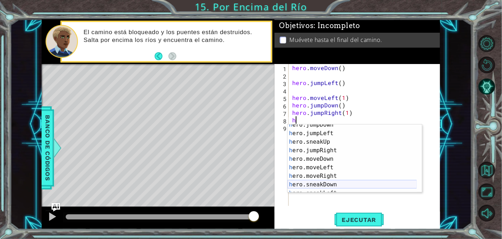
scroll to position [21, 0]
click at [328, 175] on div "h ero.jumpDown Toca enter h ero.jumpLeft Toca enter h ero.sneakUp Toca enter h …" at bounding box center [351, 162] width 129 height 85
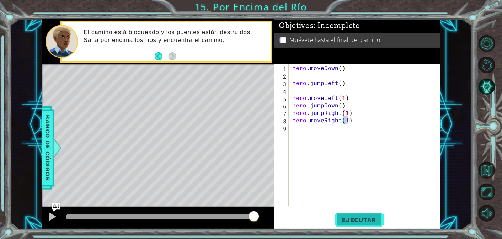
click at [366, 216] on span "Ejecutar" at bounding box center [358, 219] width 49 height 7
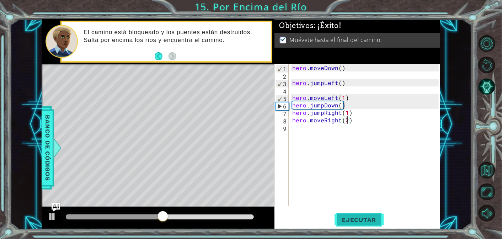
scroll to position [0, 3]
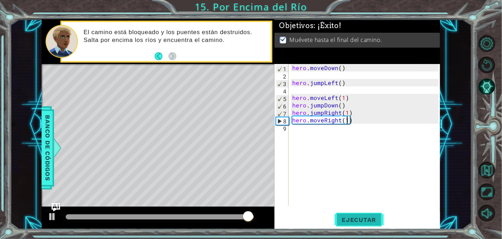
type textarea "hero.moveRight(1)"
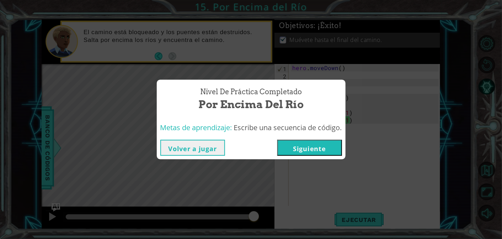
click at [326, 153] on button "Siguiente" at bounding box center [309, 148] width 65 height 16
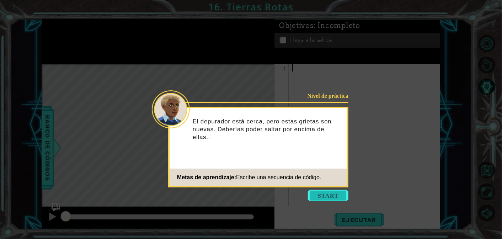
click at [332, 197] on button "Start" at bounding box center [328, 195] width 41 height 11
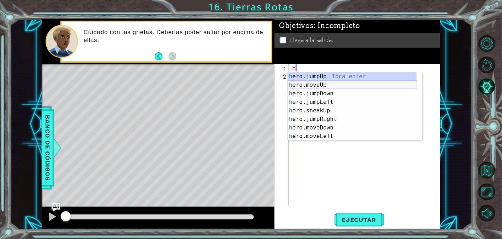
scroll to position [21, 0]
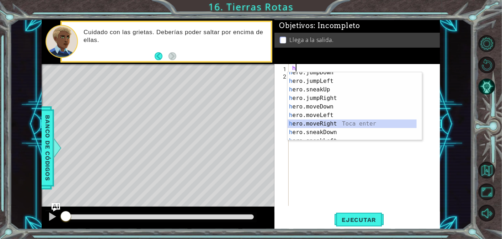
click at [324, 121] on div "h ero.jumpDown Toca enter h ero.jumpLeft Toca enter h ero.sneakUp Toca enter h …" at bounding box center [351, 110] width 129 height 85
type textarea "hero.moveRight(1)"
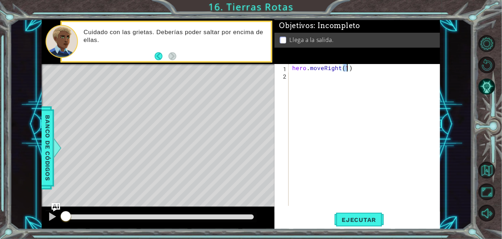
click at [334, 90] on div "hero . moveRight ( 1 )" at bounding box center [366, 142] width 151 height 157
type textarea "h"
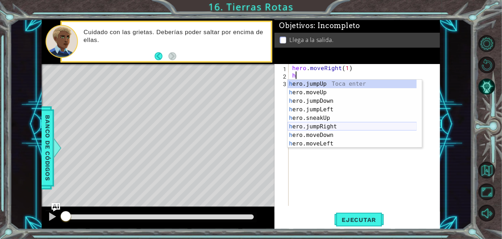
click at [337, 125] on div "h ero.jumpUp Toca enter h ero.moveUp Toca enter h ero.jumpDown Toca enter h ero…" at bounding box center [351, 122] width 129 height 85
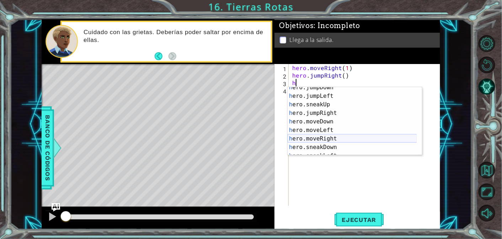
scroll to position [21, 0]
click at [329, 139] on div "h ero.jumpDown Toca enter h ero.jumpLeft Toca enter h ero.sneakUp Toca enter h …" at bounding box center [351, 125] width 129 height 85
type textarea "hero.moveRight(1)"
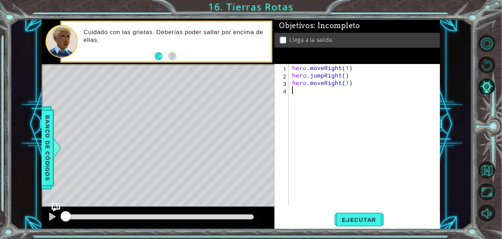
click at [326, 95] on div "hero . moveRight ( 1 ) hero . jumpRight ( ) hero . moveRight ( 1 )" at bounding box center [366, 142] width 151 height 157
type textarea "h"
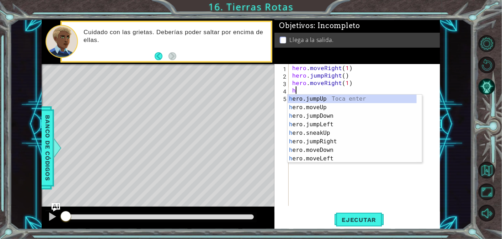
scroll to position [0, 0]
click at [324, 98] on div "h ero.jumpUp Toca enter h ero.moveUp Toca enter h ero.jumpDown Toca enter h ero…" at bounding box center [351, 137] width 129 height 85
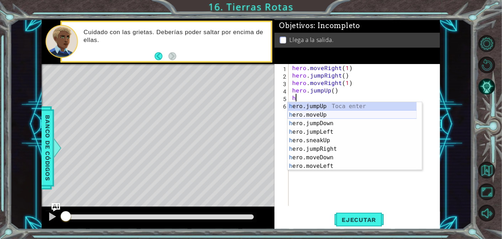
click at [317, 114] on div "h ero.jumpUp Toca enter h ero.moveUp Toca enter h ero.jumpDown Toca enter h ero…" at bounding box center [351, 144] width 129 height 85
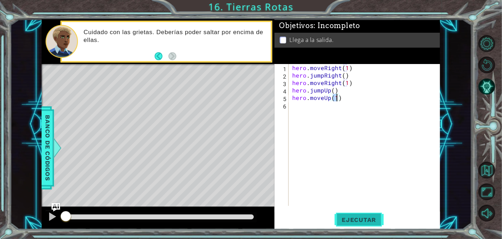
type textarea "hero.moveUp(1)"
click at [371, 219] on span "Ejecutar" at bounding box center [358, 219] width 49 height 7
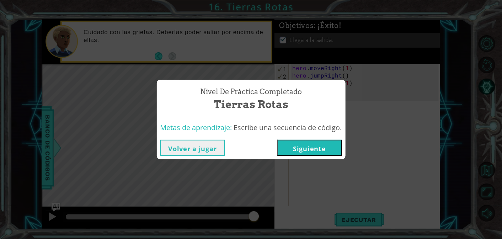
click at [324, 151] on button "Siguiente" at bounding box center [309, 148] width 65 height 16
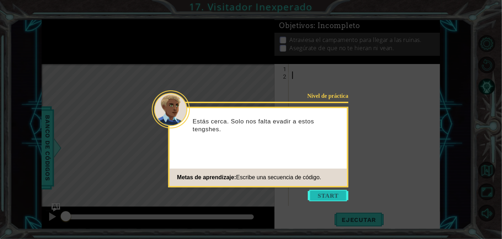
click at [343, 196] on button "Start" at bounding box center [328, 195] width 41 height 11
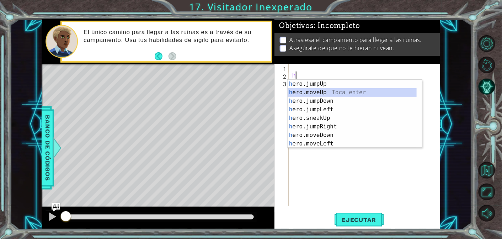
click at [321, 91] on div "h ero.jumpUp Toca enter h ero.moveUp Toca enter h ero.jumpDown Toca enter h ero…" at bounding box center [351, 122] width 129 height 85
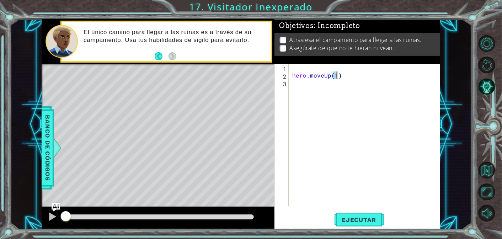
type textarea "hero.moveUp(h)"
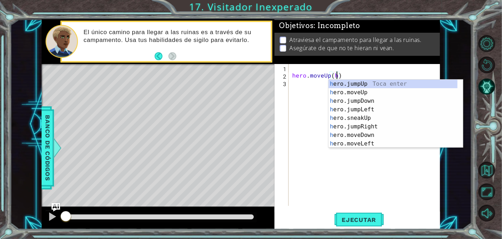
scroll to position [0, 2]
click at [321, 87] on div "hero . moveUp ( h )" at bounding box center [366, 142] width 151 height 157
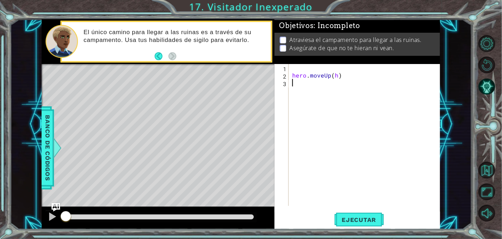
scroll to position [0, 0]
click at [336, 75] on div "hero . moveUp ( h )" at bounding box center [366, 142] width 151 height 157
type textarea "hero.moveUp(1)"
click at [302, 83] on div "hero . moveUp ( 1 )" at bounding box center [366, 142] width 151 height 157
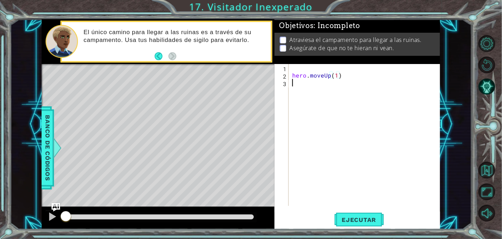
scroll to position [0, 0]
type textarea "h"
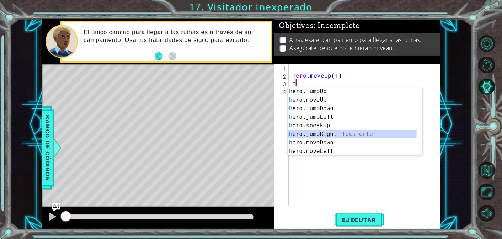
click at [333, 135] on div "h ero.jumpUp Toca enter h ero.moveUp Toca enter h ero.jumpDown Toca enter h ero…" at bounding box center [351, 129] width 129 height 85
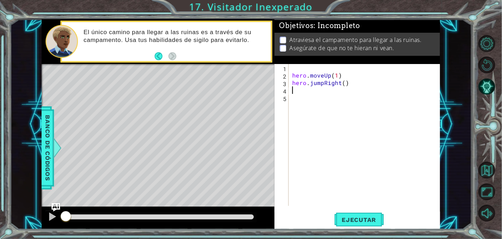
type textarea "h"
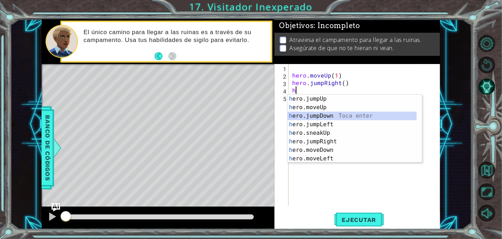
click at [322, 116] on div "h ero.jumpUp Toca enter h ero.moveUp Toca enter h ero.jumpDown Toca enter h ero…" at bounding box center [351, 137] width 129 height 85
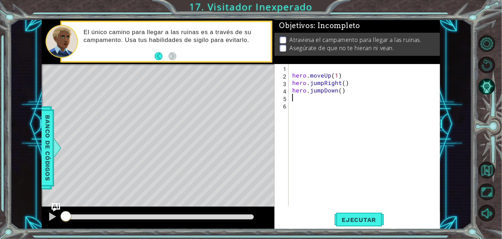
type textarea "h"
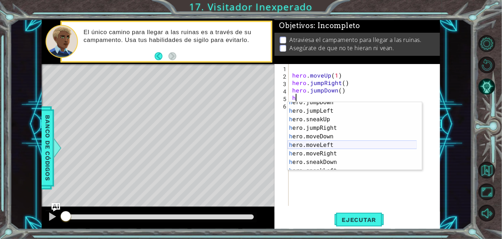
scroll to position [21, 0]
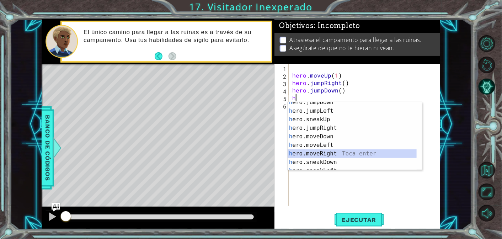
click at [319, 151] on div "h ero.jumpDown Toca enter h ero.jumpLeft Toca enter h ero.sneakUp Toca enter h …" at bounding box center [351, 140] width 129 height 85
type textarea "hero.moveRight(1)"
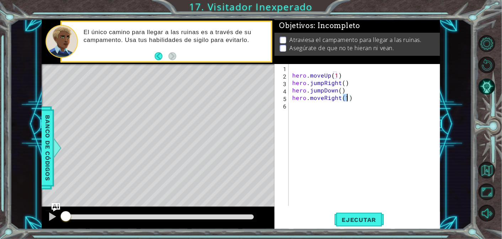
click at [321, 109] on div "hero . moveUp ( 1 ) hero . jumpRight ( ) hero . jumpDown ( ) hero . moveRight (…" at bounding box center [366, 142] width 151 height 157
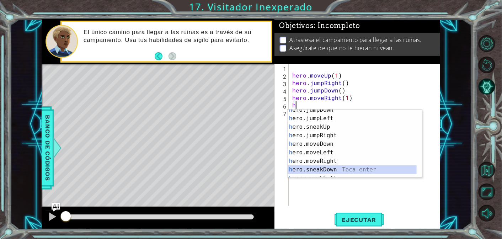
click at [326, 167] on div "h ero.jumpDown Toca enter h ero.jumpLeft Toca enter h ero.sneakUp Toca enter h …" at bounding box center [351, 148] width 129 height 85
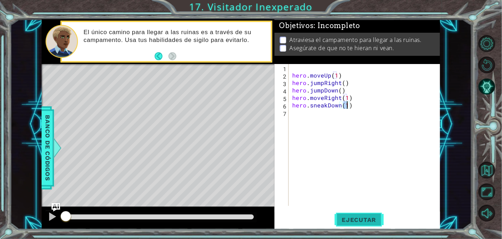
click at [357, 220] on span "Ejecutar" at bounding box center [358, 219] width 49 height 7
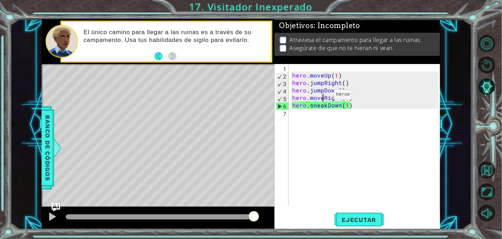
click at [322, 96] on div "hero . moveUp ( 1 ) hero . jumpRight ( ) hero . jumpDown ( ) hero . moveRight (…" at bounding box center [366, 142] width 151 height 157
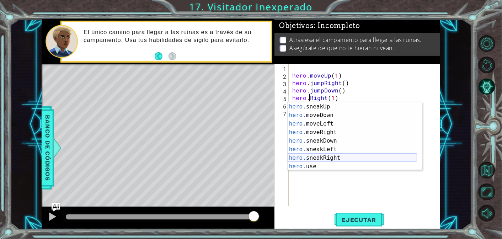
scroll to position [42, 0]
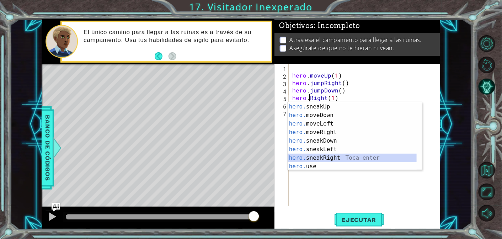
click at [334, 156] on div "hero. moveUp Toca enter hero. sneakUp Toca enter hero. moveDown Toca enter hero…" at bounding box center [351, 136] width 129 height 85
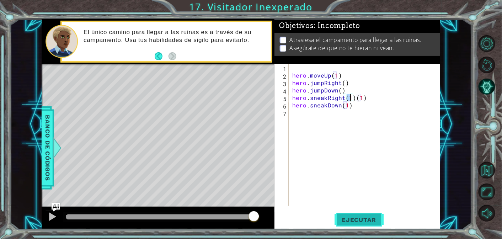
click at [356, 223] on button "Ejecutar" at bounding box center [358, 219] width 49 height 17
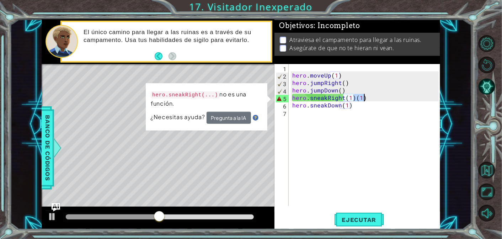
drag, startPoint x: 353, startPoint y: 100, endPoint x: 371, endPoint y: 98, distance: 17.9
click at [371, 98] on div "hero . moveUp ( 1 ) hero . jumpRight ( ) hero . jumpDown ( ) hero . sneakRight …" at bounding box center [366, 142] width 151 height 157
type textarea "hero.sneakRight(1)"
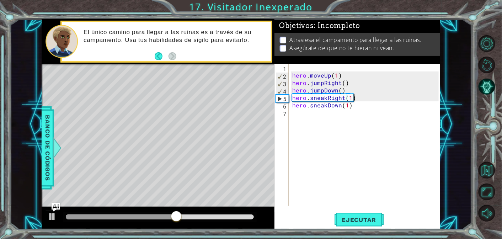
click at [381, 199] on div "hero . moveUp ( 1 ) hero . jumpRight ( ) hero . jumpDown ( ) hero . sneakRight …" at bounding box center [366, 142] width 151 height 157
click at [347, 218] on span "Ejecutar" at bounding box center [358, 219] width 49 height 7
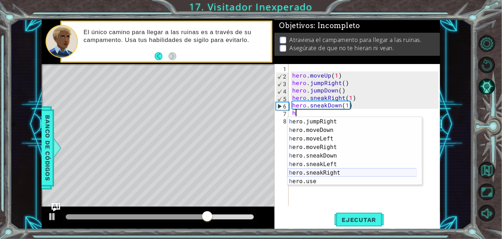
click at [328, 173] on div "h ero.sneakUp Toca enter h ero.jumpRight Toca enter h ero.moveDown Toca enter h…" at bounding box center [351, 151] width 129 height 85
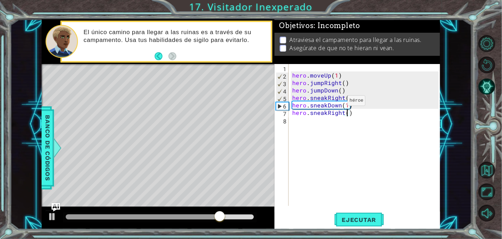
type textarea "hero.sneakRight(2)"
click at [311, 122] on div "hero . moveUp ( 1 ) hero . jumpRight ( ) hero . jumpDown ( ) hero . sneakRight …" at bounding box center [366, 142] width 151 height 157
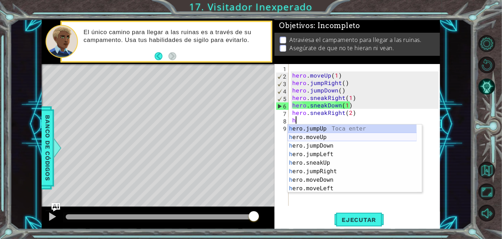
click at [326, 137] on div "h ero.jumpUp Toca enter h ero.moveUp Toca enter h ero.jumpDown Toca enter h ero…" at bounding box center [351, 166] width 129 height 85
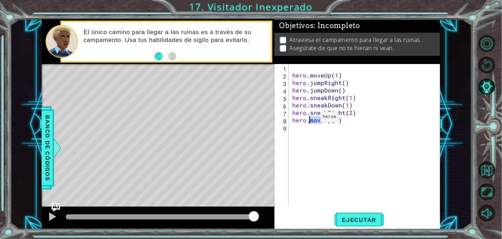
drag, startPoint x: 323, startPoint y: 119, endPoint x: 309, endPoint y: 118, distance: 13.9
click at [309, 118] on div "hero . moveUp ( 1 ) hero . jumpRight ( ) hero . jumpDown ( ) hero . sneakRight …" at bounding box center [366, 142] width 151 height 157
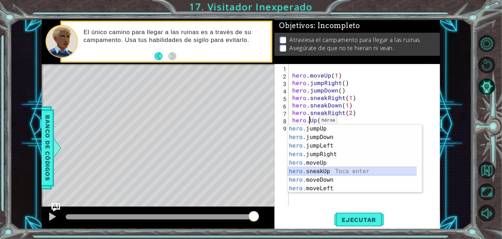
click at [332, 169] on div "hero. jumpUp Toca enter hero. jumpDown Toca enter hero. jumpLeft Toca enter her…" at bounding box center [351, 166] width 129 height 85
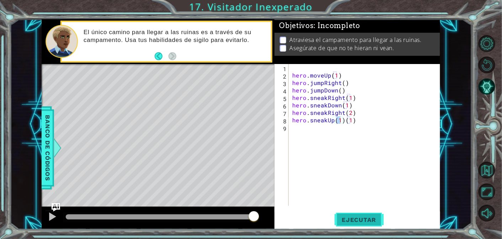
drag, startPoint x: 343, startPoint y: 221, endPoint x: 340, endPoint y: 216, distance: 6.2
click at [341, 219] on span "Ejecutar" at bounding box center [358, 219] width 49 height 7
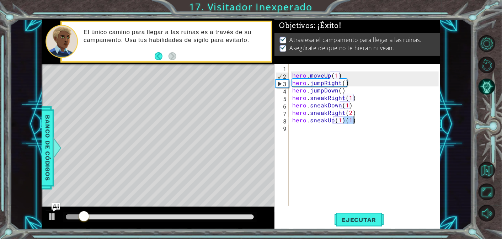
drag, startPoint x: 343, startPoint y: 120, endPoint x: 352, endPoint y: 123, distance: 9.8
click at [352, 123] on div "hero . moveUp ( 1 ) hero . jumpRight ( ) hero . jumpDown ( ) hero . sneakRight …" at bounding box center [366, 142] width 151 height 157
type textarea "hero.sneakUp(1)"
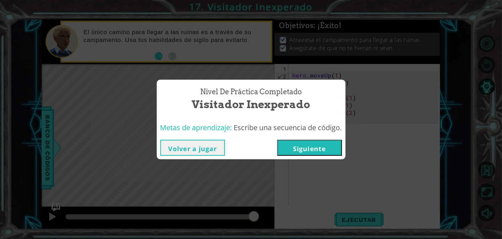
click at [293, 134] on div "Metas de aprendizaje: Escribe una secuencia de código." at bounding box center [251, 127] width 189 height 17
click at [307, 144] on button "Siguiente" at bounding box center [309, 148] width 65 height 16
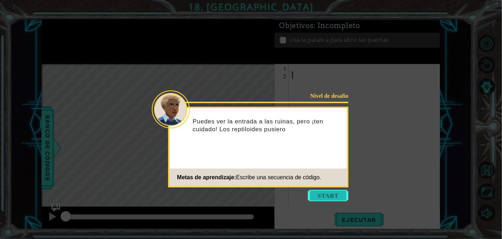
click at [334, 193] on button "Start" at bounding box center [328, 195] width 41 height 11
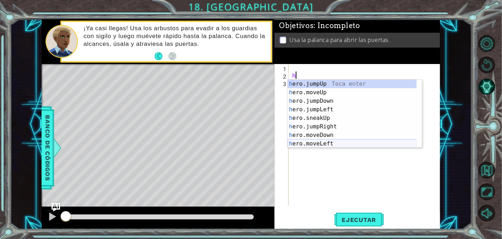
scroll to position [42, 0]
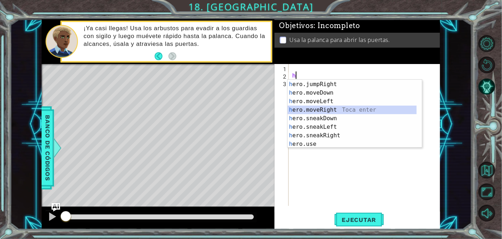
click at [311, 109] on div "h ero.sneakUp Toca enter h ero.jumpRight Toca enter h ero.moveDown Toca enter h…" at bounding box center [351, 113] width 129 height 85
type textarea "hero.moveRight(1)"
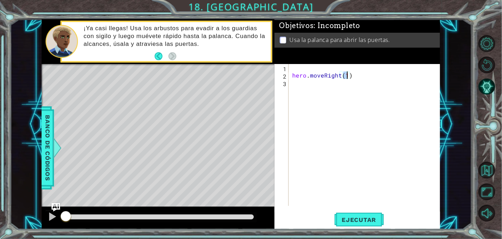
click at [298, 80] on div "hero . moveRight ( 1 )" at bounding box center [366, 142] width 151 height 157
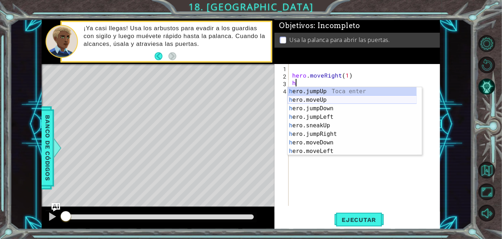
click at [320, 97] on div "h ero.jumpUp Toca enter h ero.moveUp Toca enter h ero.jumpDown Toca enter h ero…" at bounding box center [351, 129] width 129 height 85
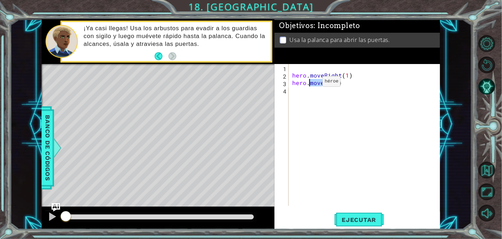
drag, startPoint x: 323, startPoint y: 81, endPoint x: 310, endPoint y: 83, distance: 12.6
click at [310, 83] on div "hero . moveRight ( 1 ) hero . moveUp ( 1 )" at bounding box center [366, 142] width 151 height 157
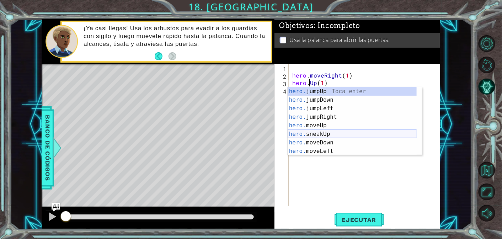
click at [320, 130] on div "hero. jumpUp Toca enter hero. jumpDown Toca enter hero. jumpLeft Toca enter her…" at bounding box center [351, 129] width 129 height 85
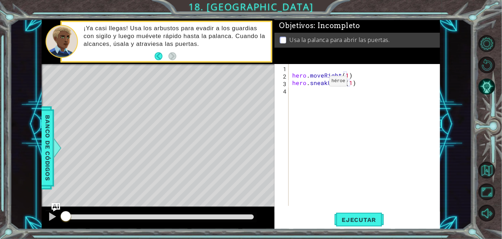
scroll to position [0, 3]
drag, startPoint x: 343, startPoint y: 85, endPoint x: 349, endPoint y: 83, distance: 6.8
click at [354, 84] on div "hero . moveRight ( 1 ) hero . sneakUp ( 2 ) ( 1 )" at bounding box center [366, 142] width 151 height 157
type textarea "hero.sneakUp(2)"
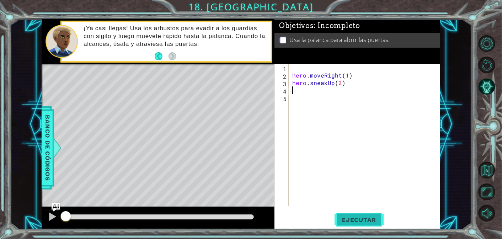
click at [351, 214] on button "Ejecutar" at bounding box center [358, 219] width 49 height 17
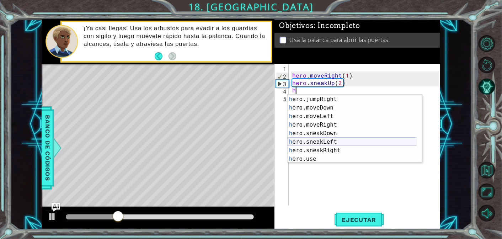
scroll to position [42, 0]
click at [324, 149] on div "h ero.sneakUp Toca enter h ero.jumpRight Toca enter h ero.moveDown Toca enter h…" at bounding box center [351, 128] width 129 height 85
type textarea "hero.sneakRight(1)"
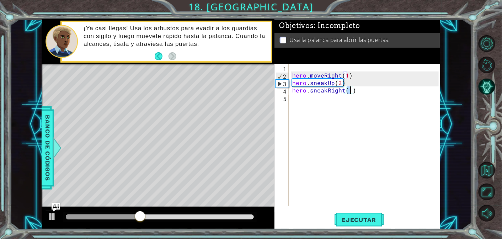
click at [302, 99] on div "hero . moveRight ( 1 ) hero . sneakUp ( 2 ) hero . sneakRight ( 1 )" at bounding box center [366, 142] width 151 height 157
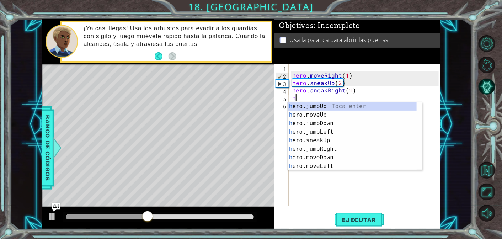
scroll to position [0, 0]
click at [324, 140] on div "h ero.jumpUp Toca enter h ero.moveUp Toca enter h ero.jumpDown Toca enter h ero…" at bounding box center [351, 144] width 129 height 85
type textarea "hero.sneakUp(1)"
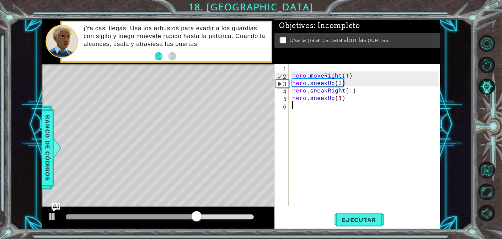
click at [300, 107] on div "hero . moveRight ( 1 ) hero . sneakUp ( 2 ) hero . sneakRight ( 1 ) hero . snea…" at bounding box center [366, 142] width 151 height 157
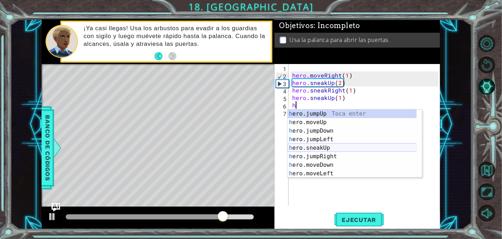
scroll to position [21, 0]
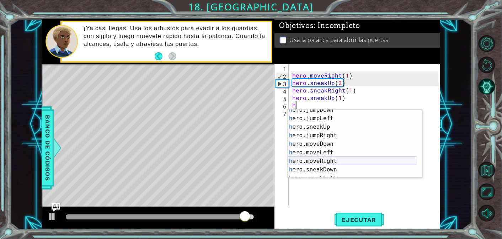
click at [323, 157] on div "h ero.jumpDown Toca enter h ero.jumpLeft Toca enter h ero.sneakUp Toca enter h …" at bounding box center [351, 148] width 129 height 85
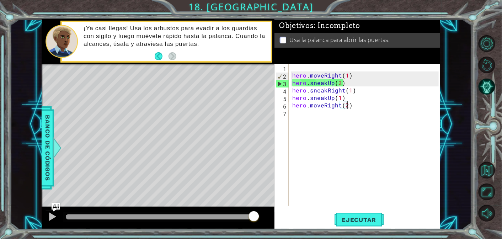
scroll to position [0, 3]
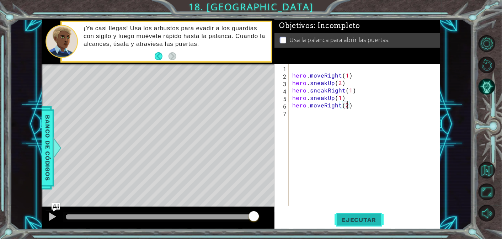
type textarea "hero.moveRight(2)"
click at [347, 213] on button "Ejecutar" at bounding box center [358, 219] width 49 height 17
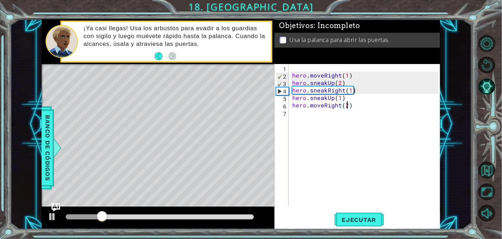
click at [311, 115] on div "hero . moveRight ( 1 ) hero . sneakUp ( 2 ) hero . sneakRight ( 1 ) hero . snea…" at bounding box center [366, 142] width 151 height 157
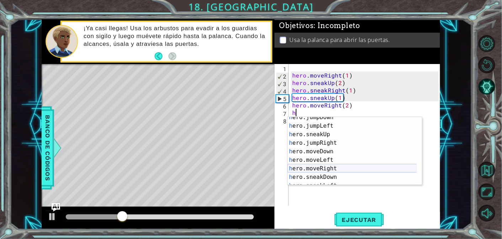
scroll to position [21, 0]
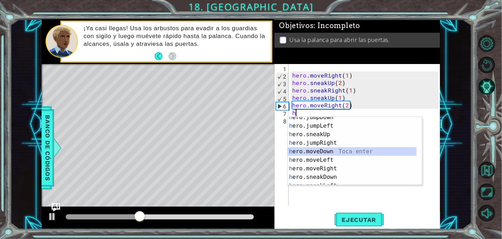
click at [327, 151] on div "h ero.jumpDown Toca enter h ero.jumpLeft Toca enter h ero.sneakUp Toca enter h …" at bounding box center [351, 155] width 129 height 85
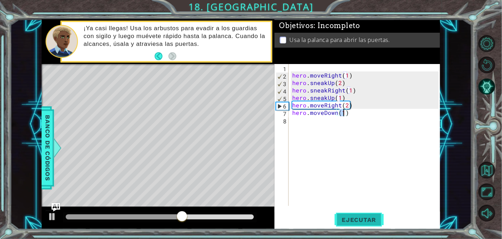
type textarea "hero.moveDown(1)"
drag, startPoint x: 352, startPoint y: 218, endPoint x: 351, endPoint y: 214, distance: 4.1
click at [353, 218] on span "Ejecutar" at bounding box center [358, 219] width 49 height 7
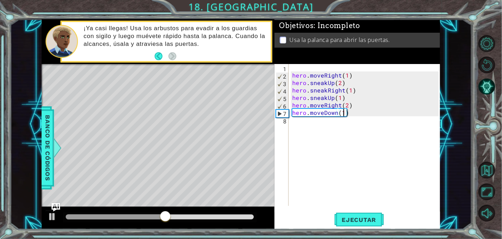
click at [310, 120] on div "hero . moveRight ( 1 ) hero . sneakUp ( 2 ) hero . sneakRight ( 1 ) hero . snea…" at bounding box center [366, 142] width 151 height 157
type textarea "h"
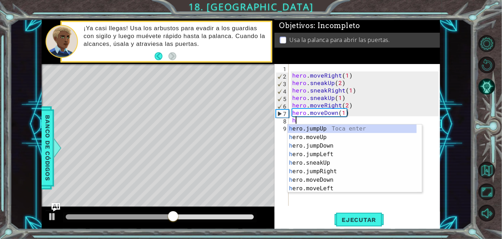
scroll to position [0, 0]
click at [330, 145] on div "h ero.jumpUp Toca enter h ero.moveUp Toca enter h ero.jumpDown Toca enter h ero…" at bounding box center [351, 166] width 129 height 85
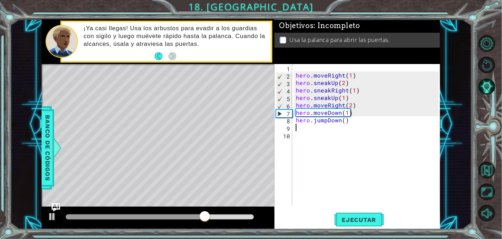
type textarea "h"
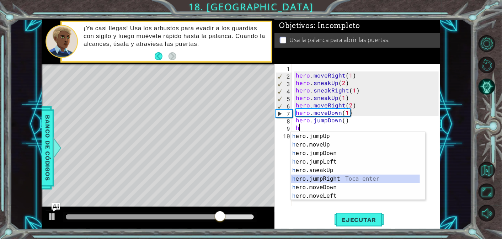
click at [326, 177] on div "h ero.jumpUp Toca enter h ero.moveUp Toca enter h ero.jumpDown Toca enter h ero…" at bounding box center [355, 174] width 129 height 85
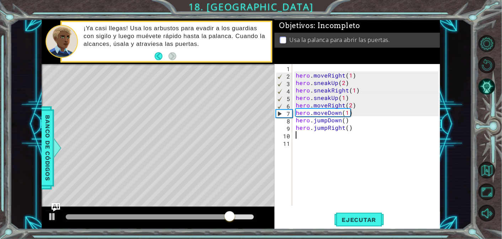
type textarea "h"
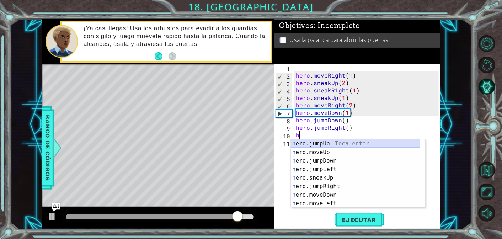
click at [324, 142] on div "h ero.jumpUp Toca enter h ero.moveUp Toca enter h ero.jumpDown Toca enter h ero…" at bounding box center [355, 181] width 129 height 85
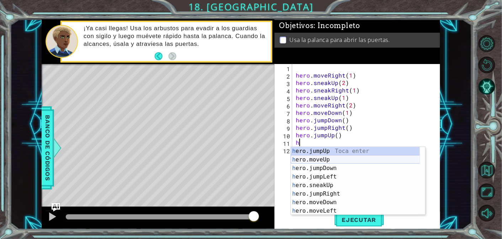
click at [328, 157] on div "h ero.jumpUp Toca enter h ero.moveUp Toca enter h ero.jumpDown Toca enter h ero…" at bounding box center [355, 189] width 129 height 85
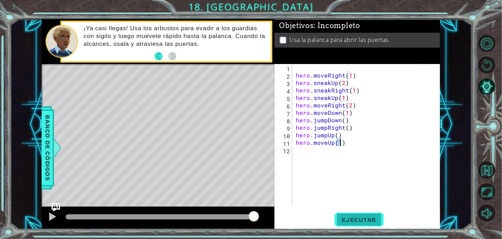
type textarea "hero.moveUp(1)"
drag, startPoint x: 346, startPoint y: 216, endPoint x: 339, endPoint y: 204, distance: 14.5
click at [345, 216] on span "Ejecutar" at bounding box center [358, 219] width 49 height 7
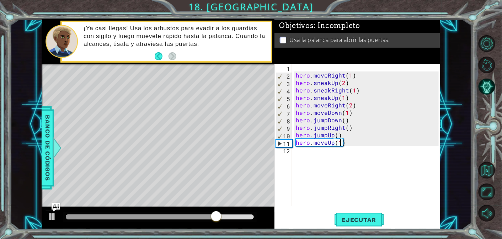
click at [306, 155] on div "hero . moveRight ( 1 ) hero . sneakUp ( 2 ) hero . sneakRight ( 1 ) hero . snea…" at bounding box center [368, 142] width 148 height 157
type textarea "h"
type textarea "u"
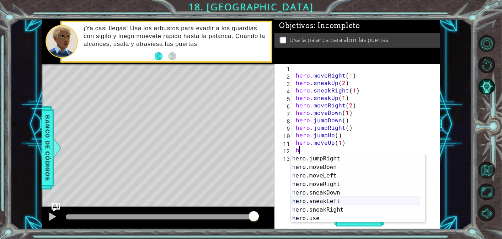
scroll to position [42, 0]
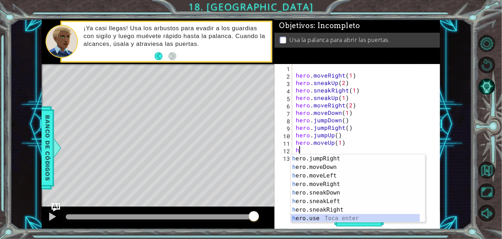
click at [313, 215] on div "h ero.jumpRight Toca enter h ero.moveDown Toca enter h ero.moveLeft Toca enter …" at bounding box center [355, 196] width 129 height 85
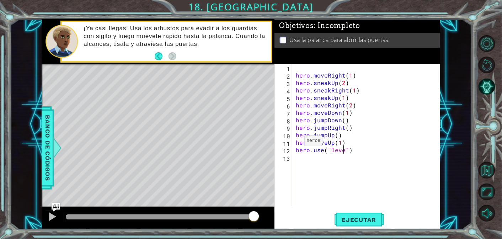
type textarea "hero.use("lever")"
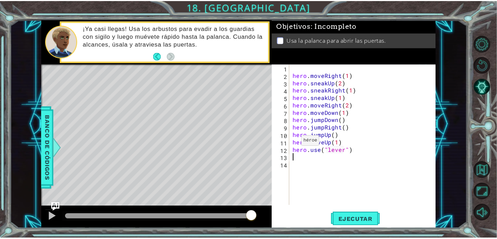
scroll to position [0, 0]
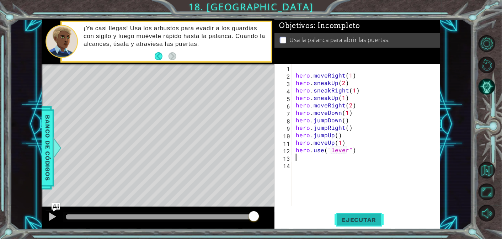
click at [367, 221] on span "Ejecutar" at bounding box center [358, 219] width 49 height 7
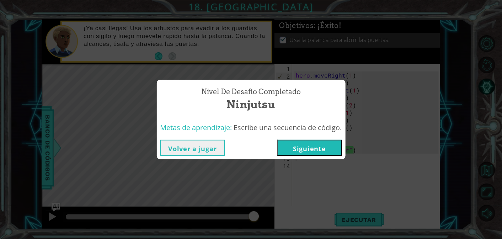
click at [301, 149] on button "Siguiente" at bounding box center [309, 148] width 65 height 16
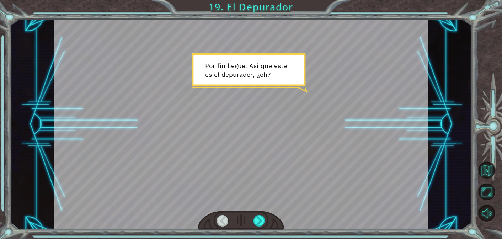
click at [239, 103] on div at bounding box center [241, 124] width 374 height 210
click at [236, 126] on div at bounding box center [241, 124] width 374 height 210
click at [240, 122] on div at bounding box center [241, 124] width 374 height 210
drag, startPoint x: 258, startPoint y: 216, endPoint x: 261, endPoint y: 207, distance: 9.6
click at [257, 213] on div at bounding box center [241, 220] width 86 height 19
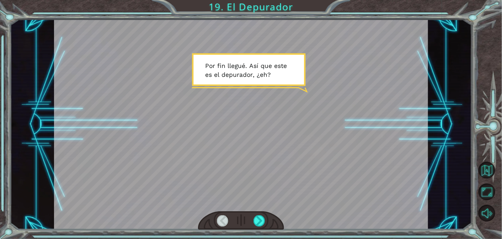
click at [261, 206] on div at bounding box center [241, 124] width 374 height 210
click at [259, 220] on div at bounding box center [259, 220] width 12 height 11
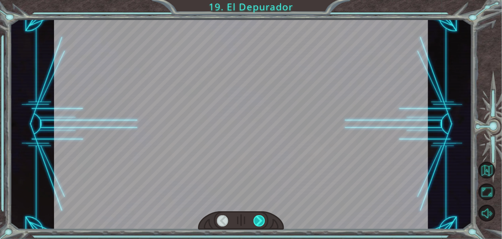
click at [259, 215] on div at bounding box center [259, 220] width 12 height 11
click at [259, 212] on div at bounding box center [241, 220] width 86 height 19
click at [259, 209] on div at bounding box center [241, 124] width 374 height 210
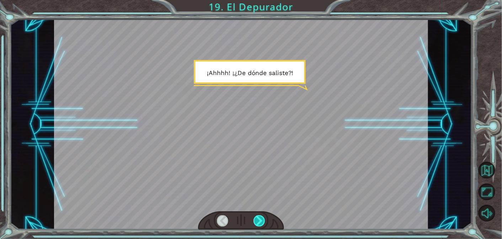
click at [262, 215] on div at bounding box center [259, 220] width 12 height 11
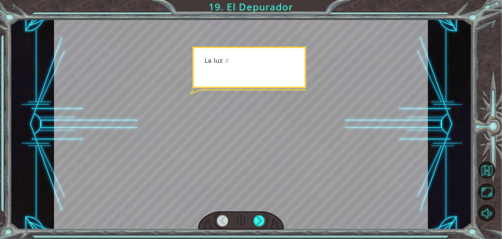
click at [265, 212] on div at bounding box center [241, 220] width 86 height 19
click at [267, 211] on div at bounding box center [241, 220] width 86 height 19
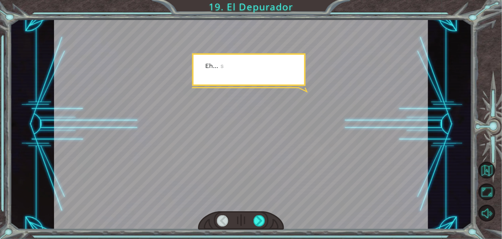
click at [267, 211] on div at bounding box center [241, 220] width 86 height 19
click at [265, 209] on div at bounding box center [241, 124] width 374 height 210
click at [260, 220] on div at bounding box center [259, 220] width 12 height 11
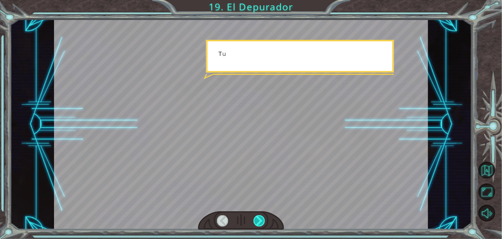
click at [260, 220] on div at bounding box center [259, 220] width 12 height 11
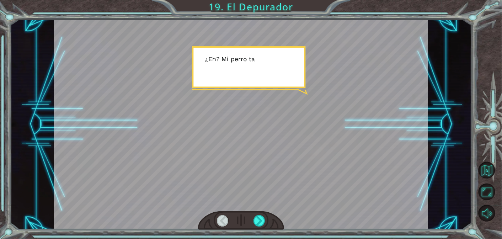
click at [290, 199] on div at bounding box center [241, 124] width 374 height 210
click at [286, 198] on div at bounding box center [241, 124] width 374 height 210
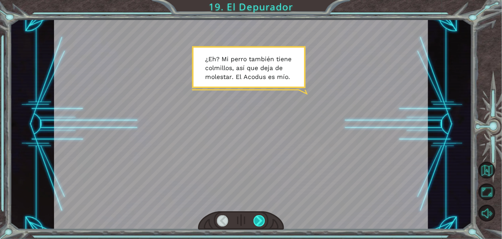
click at [257, 217] on div at bounding box center [259, 220] width 12 height 11
click at [257, 215] on div at bounding box center [259, 220] width 12 height 11
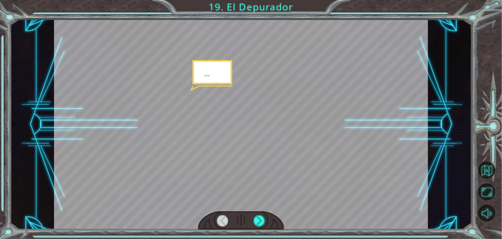
click at [257, 214] on div at bounding box center [241, 220] width 86 height 19
click at [259, 219] on div at bounding box center [259, 220] width 12 height 11
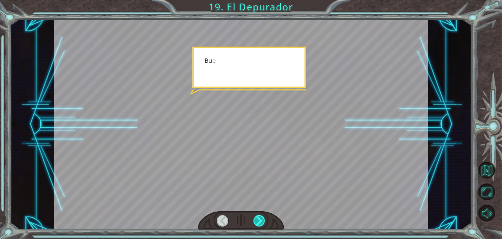
click at [259, 219] on div at bounding box center [259, 220] width 12 height 11
click at [257, 220] on div at bounding box center [259, 220] width 12 height 11
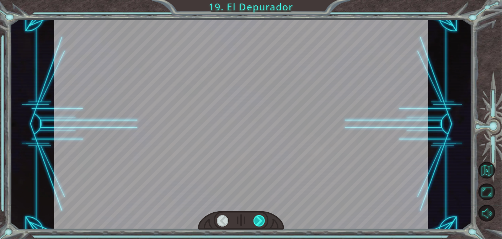
click at [257, 220] on div at bounding box center [259, 220] width 12 height 11
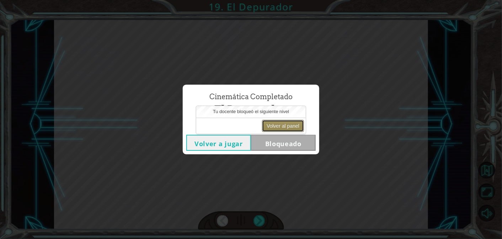
click at [273, 127] on button "Volver al panel" at bounding box center [283, 126] width 42 height 12
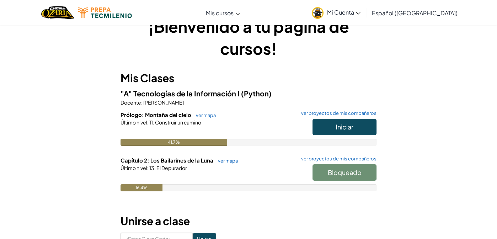
scroll to position [36, 0]
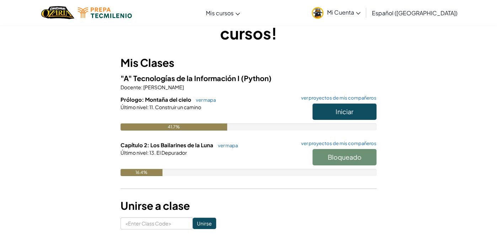
click at [369, 158] on div "Bloqueado" at bounding box center [340, 159] width 71 height 20
click at [225, 144] on link "ver mapa" at bounding box center [225, 145] width 23 height 6
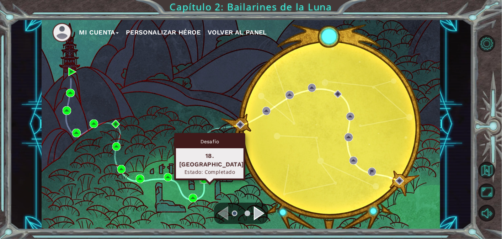
click at [206, 178] on img at bounding box center [204, 179] width 9 height 9
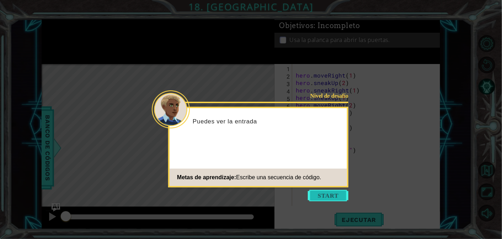
click at [333, 194] on button "Start" at bounding box center [328, 195] width 41 height 11
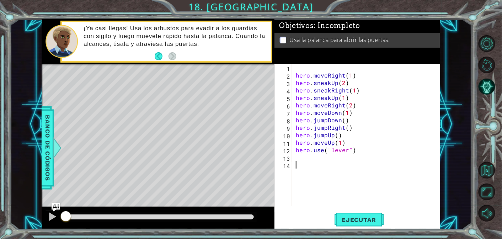
click at [347, 97] on div "hero . moveRight ( 1 ) hero . sneakUp ( 2 ) hero . sneakRight ( 1 ) hero . snea…" at bounding box center [367, 142] width 147 height 157
click at [354, 107] on div "hero . moveRight ( 1 ) hero . sneakUp ( 2 ) hero . sneakRight ( 1 ) hero . snea…" at bounding box center [367, 142] width 147 height 157
type textarea "hero.moveRight(2)"
